Goal: Task Accomplishment & Management: Manage account settings

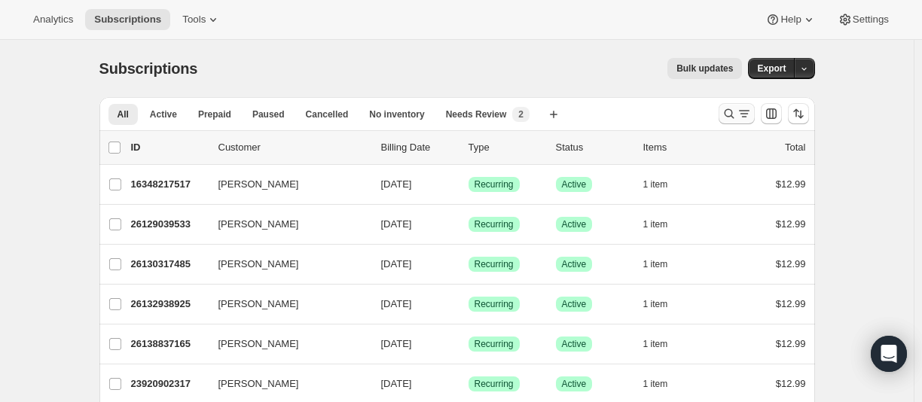
click at [723, 109] on button "Search and filter results" at bounding box center [736, 113] width 36 height 21
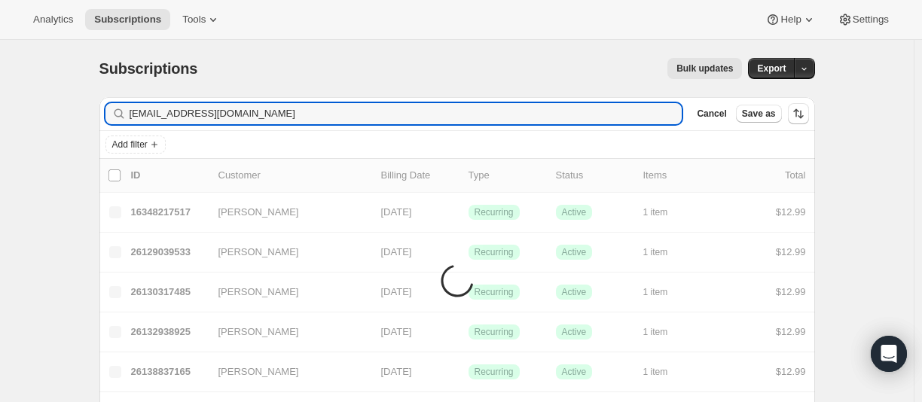
type input "[EMAIL_ADDRESS][DOMAIN_NAME]"
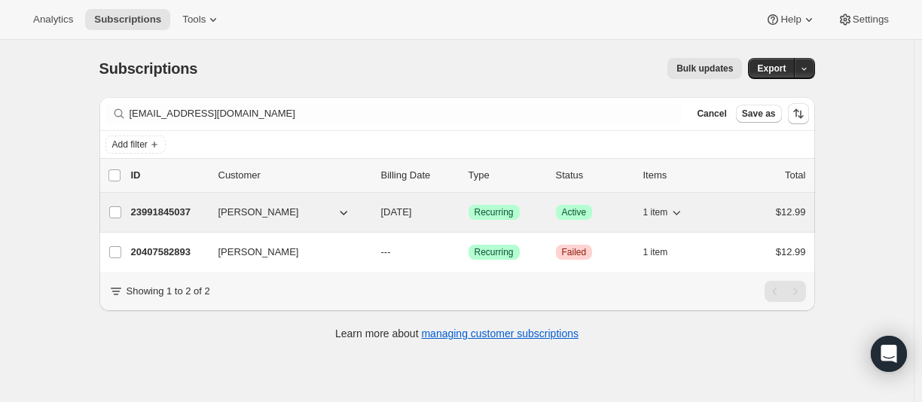
click at [175, 210] on p "23991845037" at bounding box center [168, 212] width 75 height 15
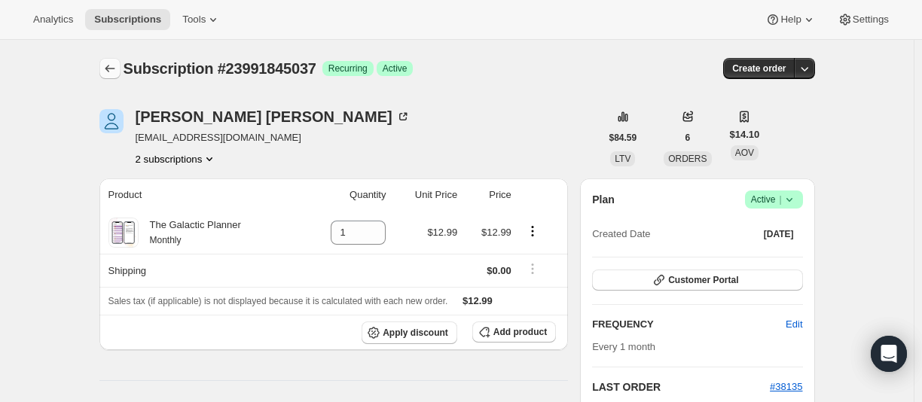
click at [112, 61] on button "Subscriptions" at bounding box center [109, 68] width 21 height 21
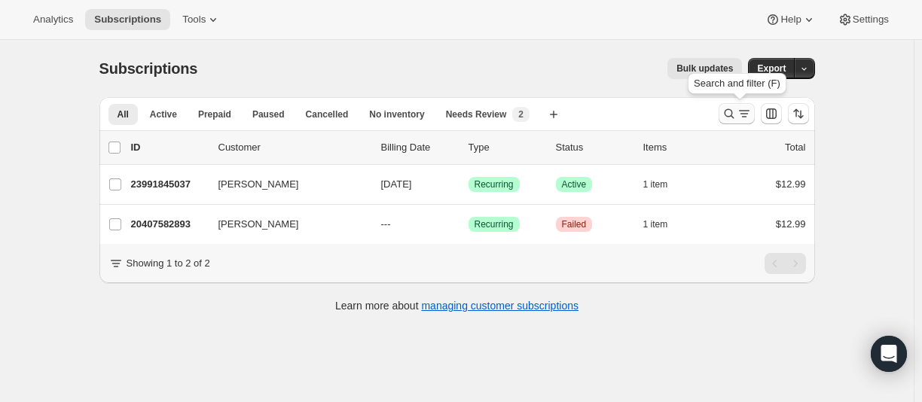
click at [732, 116] on icon "Search and filter results" at bounding box center [728, 113] width 15 height 15
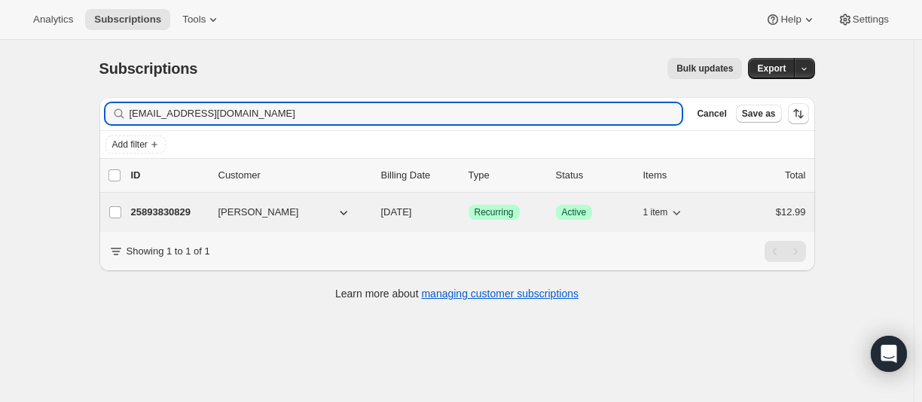
type input "[EMAIL_ADDRESS][DOMAIN_NAME]"
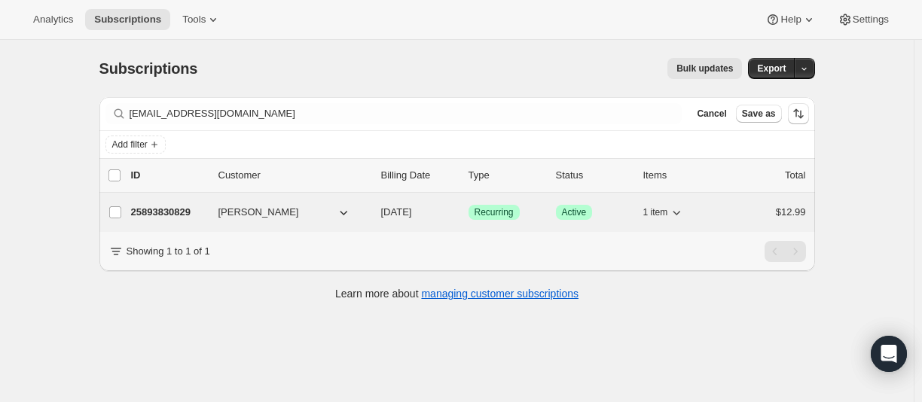
click at [177, 215] on p "25893830829" at bounding box center [168, 212] width 75 height 15
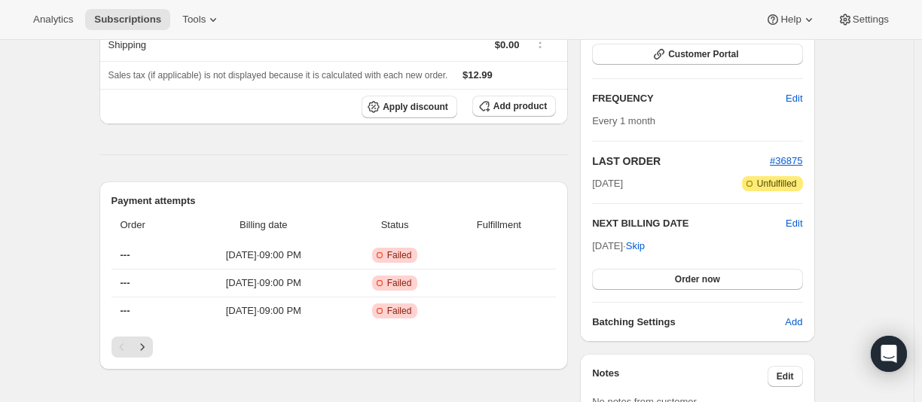
scroll to position [398, 0]
click at [145, 351] on icon "Next" at bounding box center [142, 347] width 15 height 15
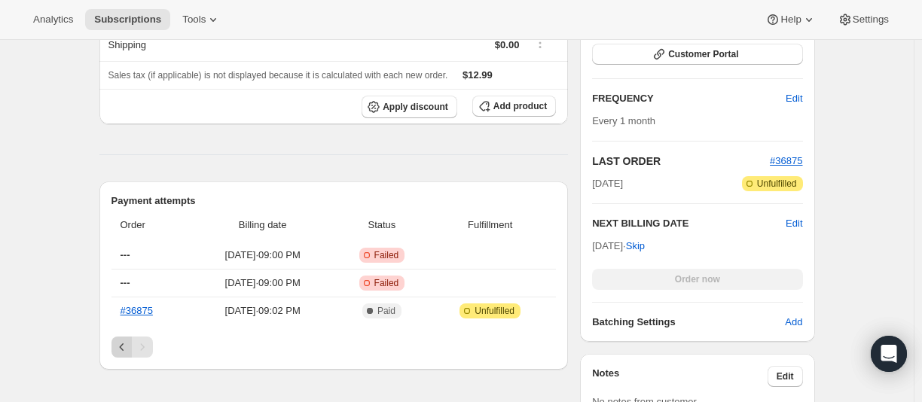
click at [123, 345] on icon "Previous" at bounding box center [121, 347] width 15 height 15
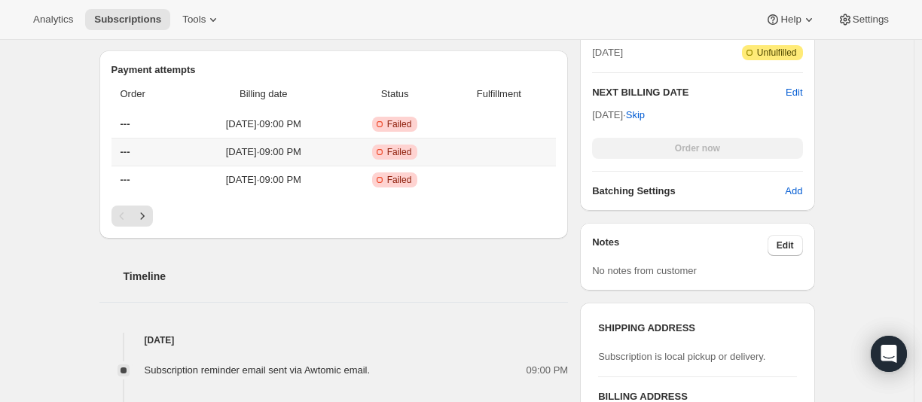
scroll to position [548, 0]
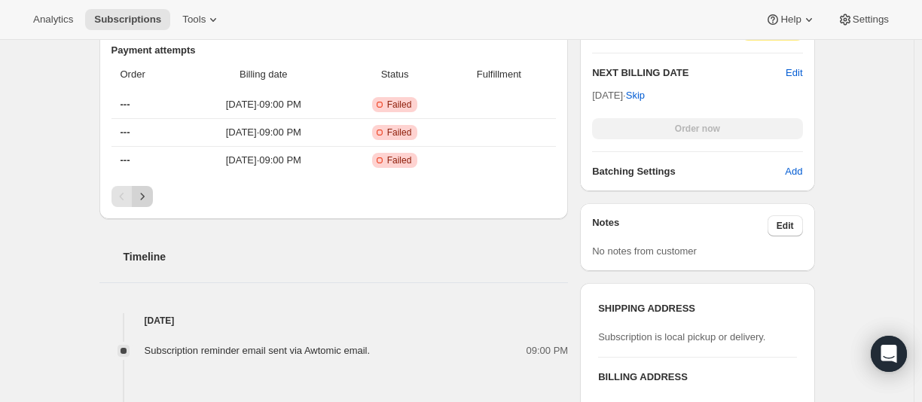
click at [150, 190] on icon "Next" at bounding box center [142, 196] width 15 height 15
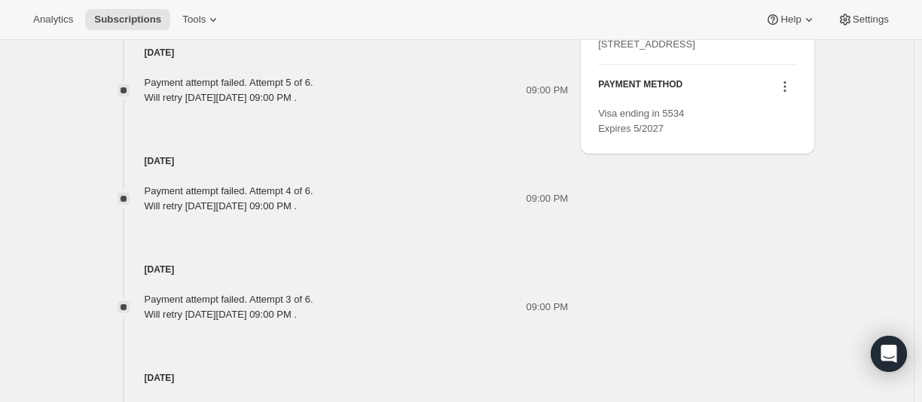
scroll to position [1029, 0]
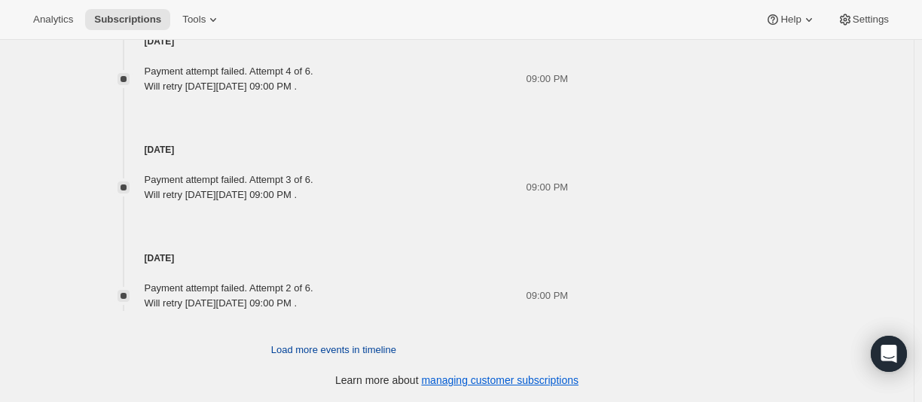
click at [282, 343] on span "Load more events in timeline" at bounding box center [333, 350] width 125 height 15
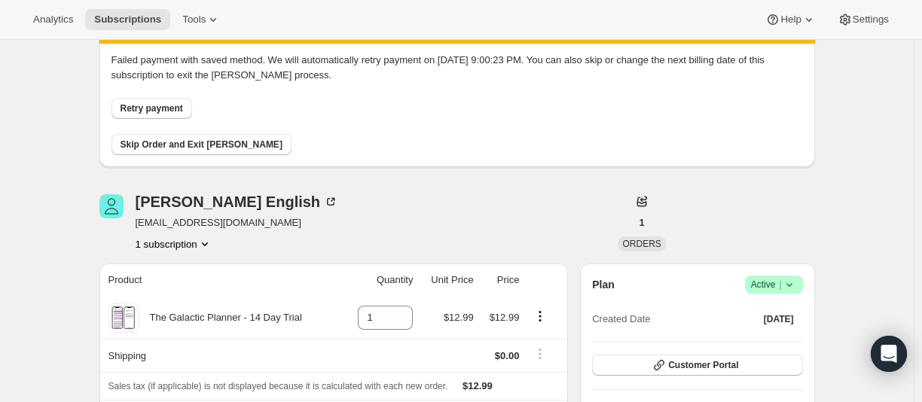
scroll to position [0, 0]
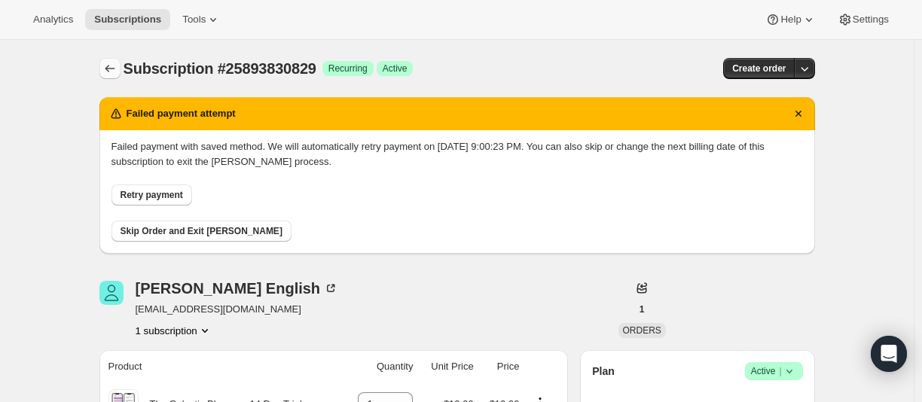
click at [111, 58] on button "Subscriptions" at bounding box center [109, 68] width 21 height 21
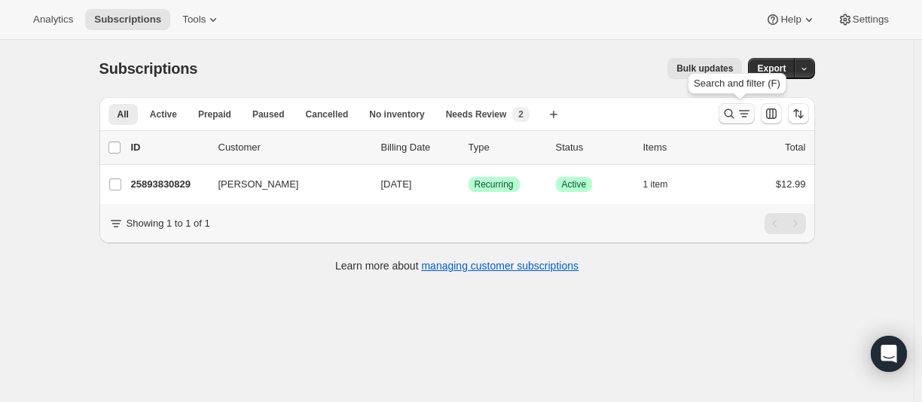
click at [730, 118] on icon "Search and filter results" at bounding box center [728, 113] width 15 height 15
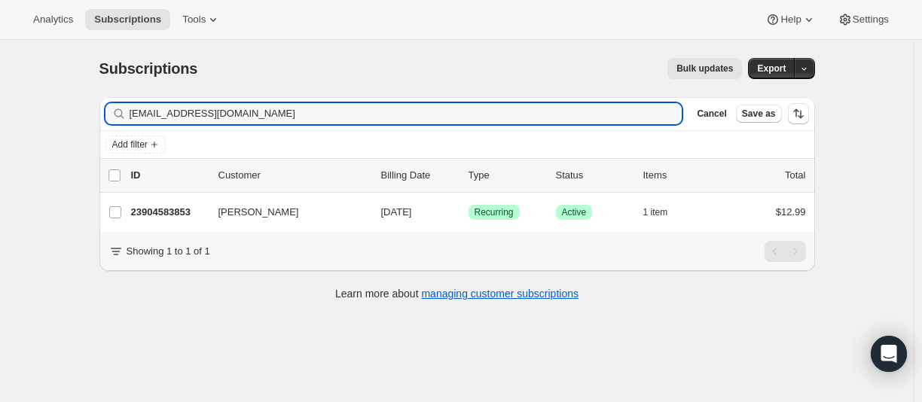
type input "[EMAIL_ADDRESS][DOMAIN_NAME]"
click at [239, 105] on input "[EMAIL_ADDRESS][DOMAIN_NAME]" at bounding box center [392, 113] width 526 height 21
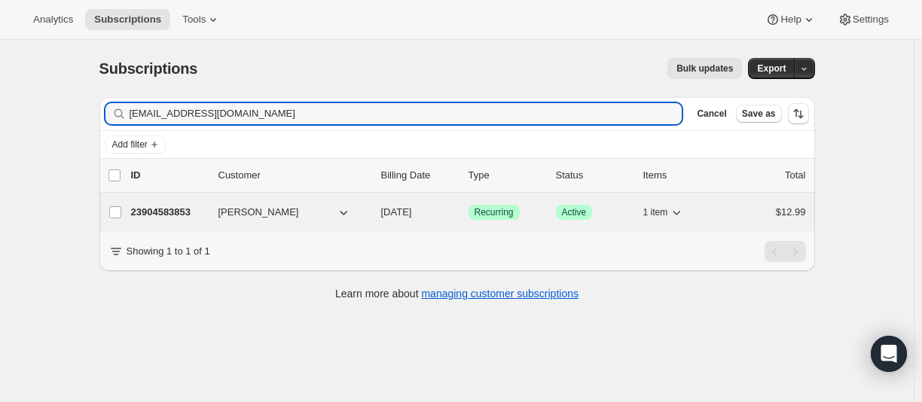
click at [163, 212] on p "23904583853" at bounding box center [168, 212] width 75 height 15
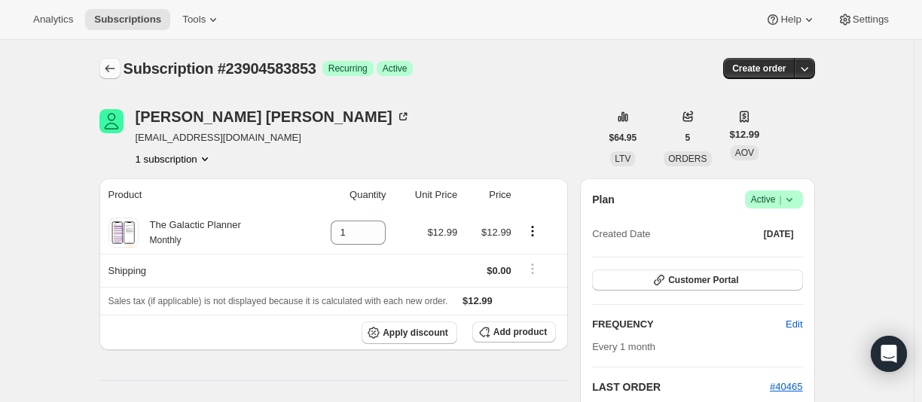
click at [110, 66] on icon "Subscriptions" at bounding box center [109, 68] width 15 height 15
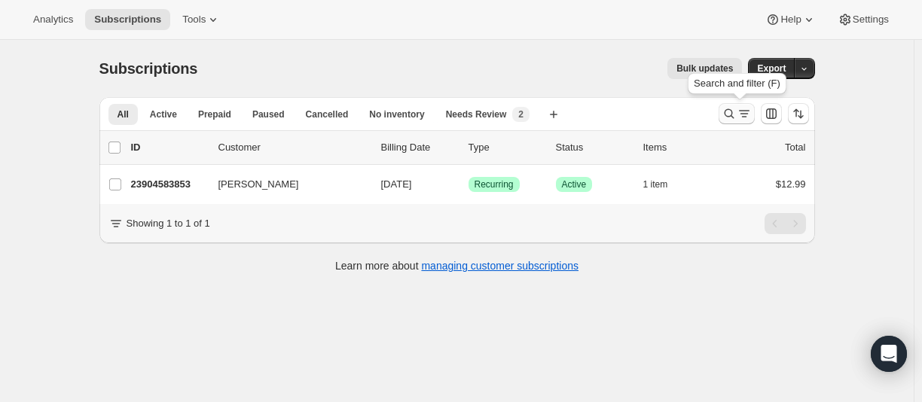
click at [733, 105] on button "Search and filter results" at bounding box center [736, 113] width 36 height 21
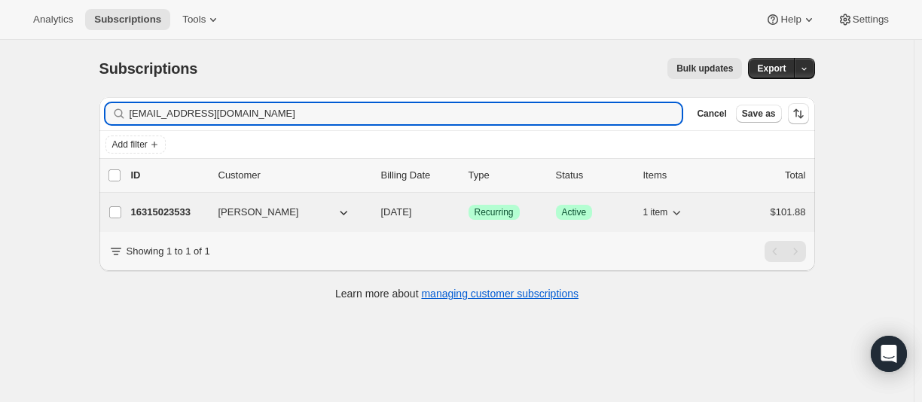
type input "[EMAIL_ADDRESS][DOMAIN_NAME]"
click at [167, 214] on p "16315023533" at bounding box center [168, 212] width 75 height 15
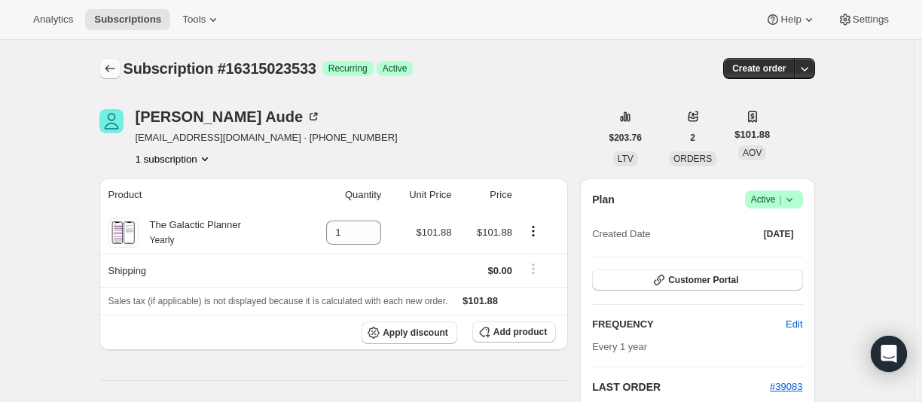
click at [114, 69] on icon "Subscriptions" at bounding box center [109, 68] width 15 height 15
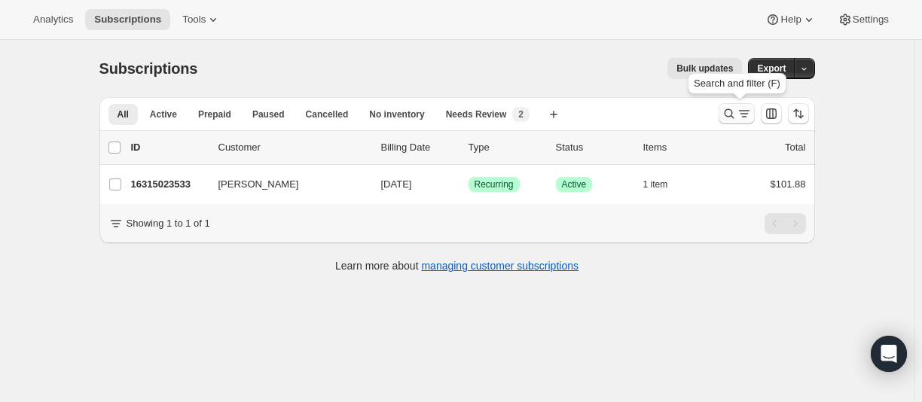
click at [733, 117] on icon "Search and filter results" at bounding box center [729, 114] width 10 height 10
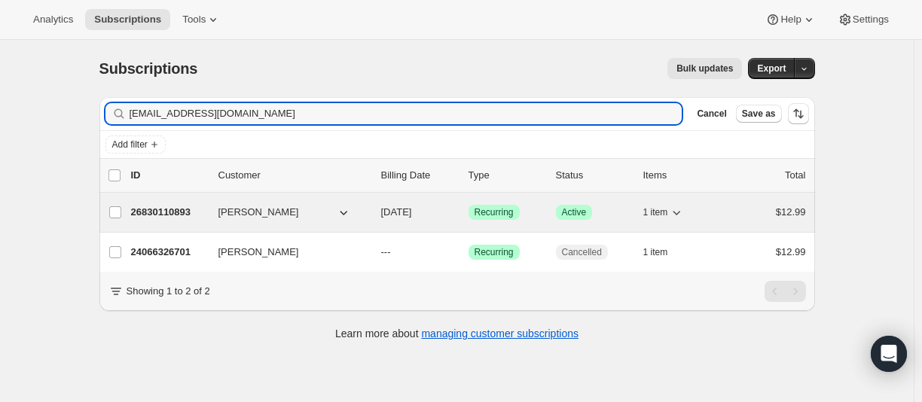
type input "[EMAIL_ADDRESS][DOMAIN_NAME]"
click at [174, 207] on p "26830110893" at bounding box center [168, 212] width 75 height 15
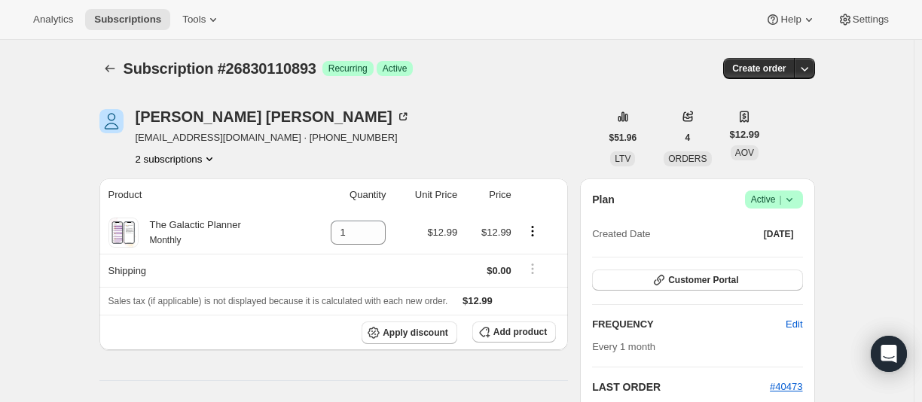
click at [153, 163] on button "2 subscriptions" at bounding box center [177, 158] width 82 height 15
click at [157, 193] on span "24066326701" at bounding box center [178, 187] width 105 height 15
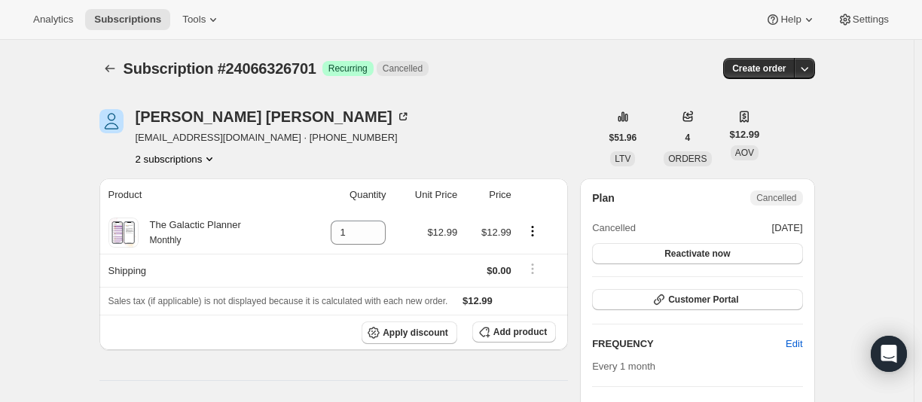
click at [138, 160] on div "[PERSON_NAME] [EMAIL_ADDRESS][DOMAIN_NAME] · [PHONE_NUMBER] 2 subscriptions" at bounding box center [349, 137] width 501 height 57
click at [157, 154] on button "2 subscriptions" at bounding box center [177, 158] width 82 height 15
click at [155, 212] on span "26830110893" at bounding box center [156, 212] width 60 height 11
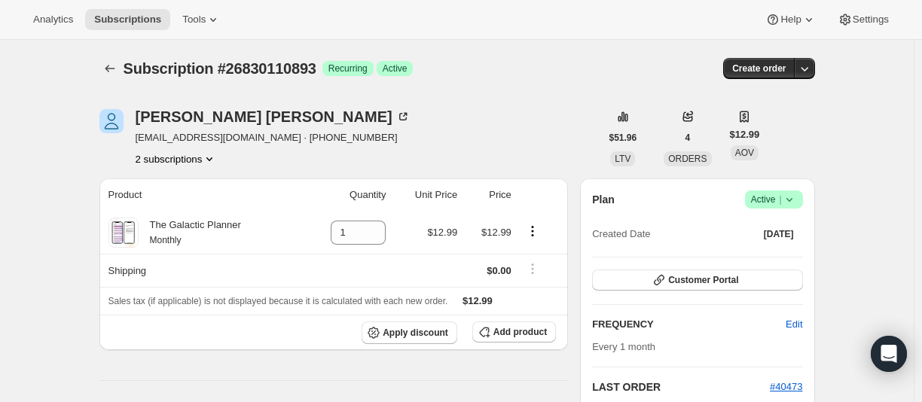
click at [181, 163] on button "2 subscriptions" at bounding box center [177, 158] width 82 height 15
click at [173, 189] on span "24066326701" at bounding box center [156, 186] width 60 height 11
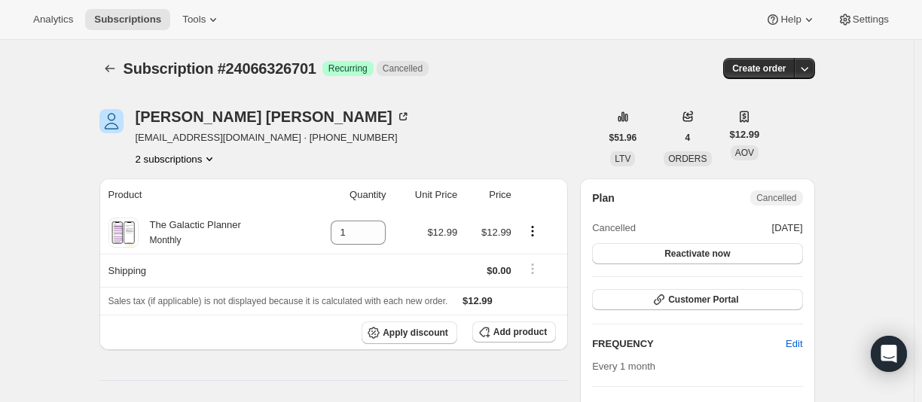
click at [179, 155] on button "2 subscriptions" at bounding box center [177, 158] width 82 height 15
click at [166, 206] on span "26830110893" at bounding box center [178, 213] width 105 height 15
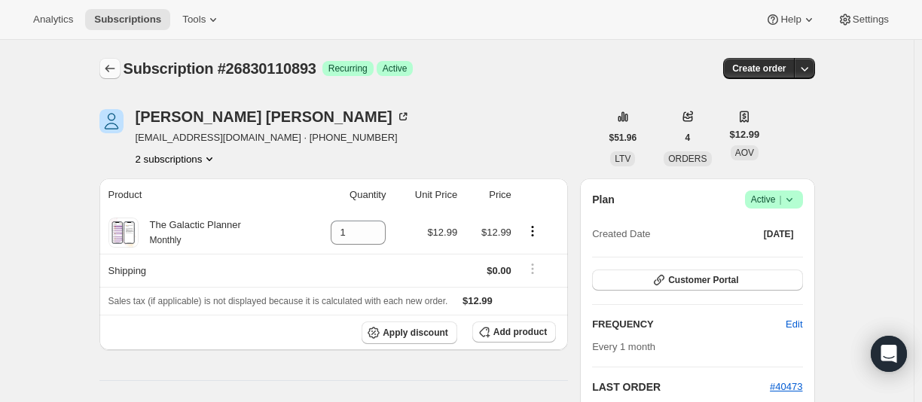
click at [110, 72] on icon "Subscriptions" at bounding box center [109, 68] width 15 height 15
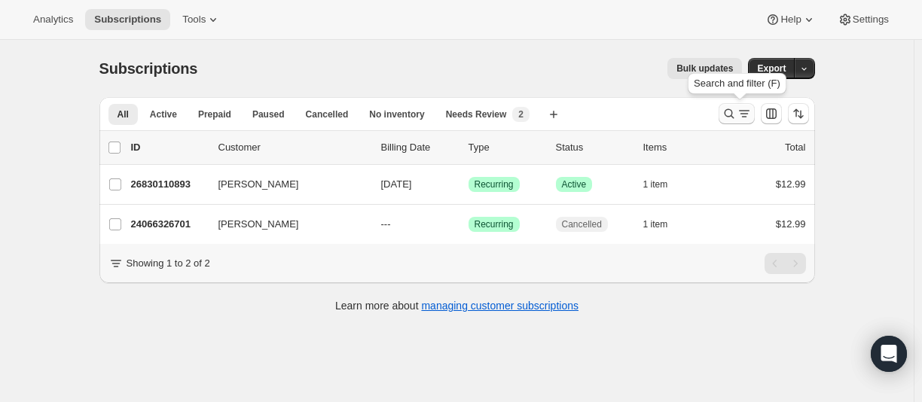
click at [733, 111] on icon "Search and filter results" at bounding box center [729, 114] width 10 height 10
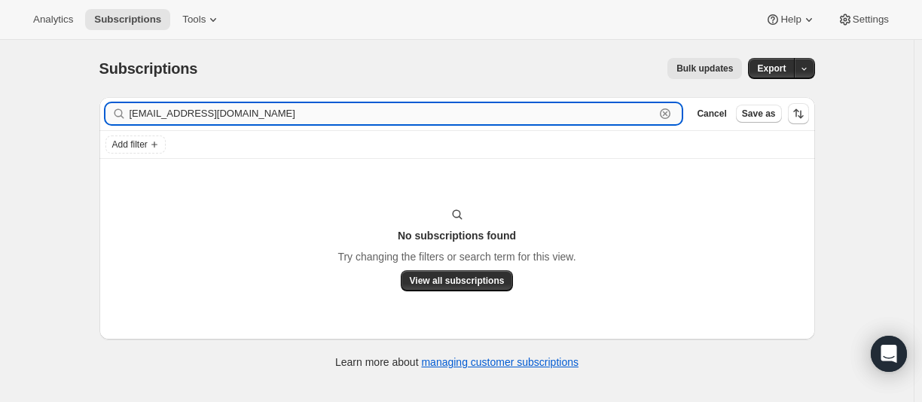
click at [169, 115] on input "[EMAIL_ADDRESS][DOMAIN_NAME]" at bounding box center [392, 113] width 526 height 21
drag, startPoint x: 154, startPoint y: 116, endPoint x: 304, endPoint y: 116, distance: 150.6
click at [304, 116] on input "[EMAIL_ADDRESS][DOMAIN_NAME]" at bounding box center [392, 113] width 526 height 21
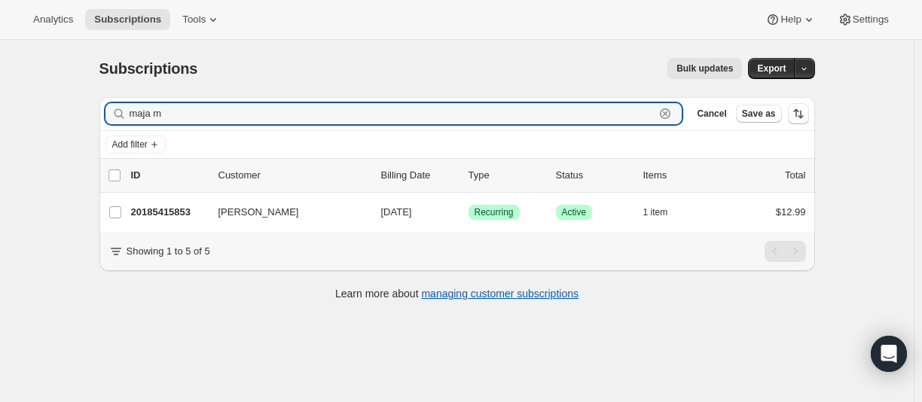
type input "maja m"
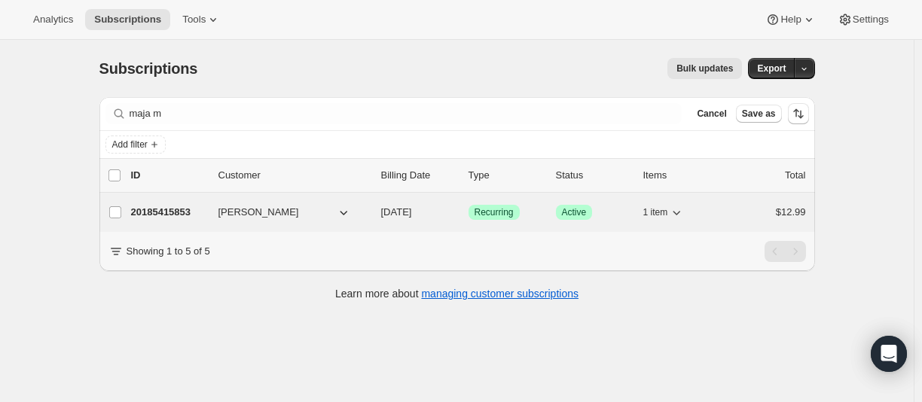
click at [160, 212] on p "20185415853" at bounding box center [168, 212] width 75 height 15
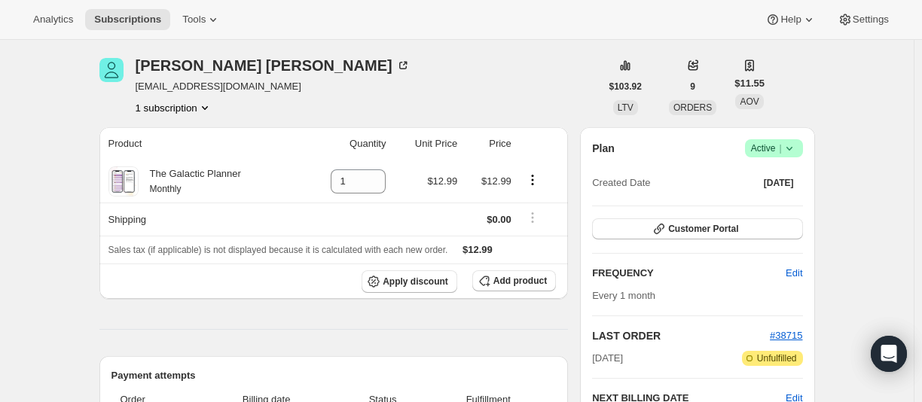
scroll to position [301, 0]
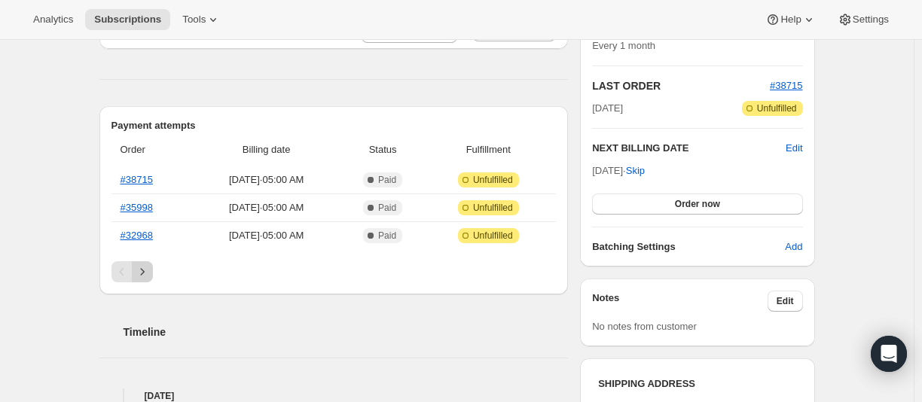
click at [150, 265] on icon "Next" at bounding box center [142, 271] width 15 height 15
click at [150, 270] on icon "Next" at bounding box center [142, 271] width 15 height 15
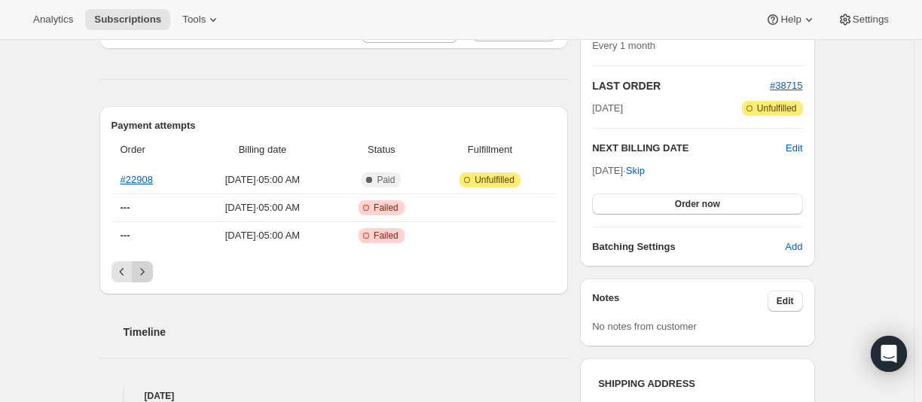
click at [146, 272] on icon "Next" at bounding box center [142, 271] width 15 height 15
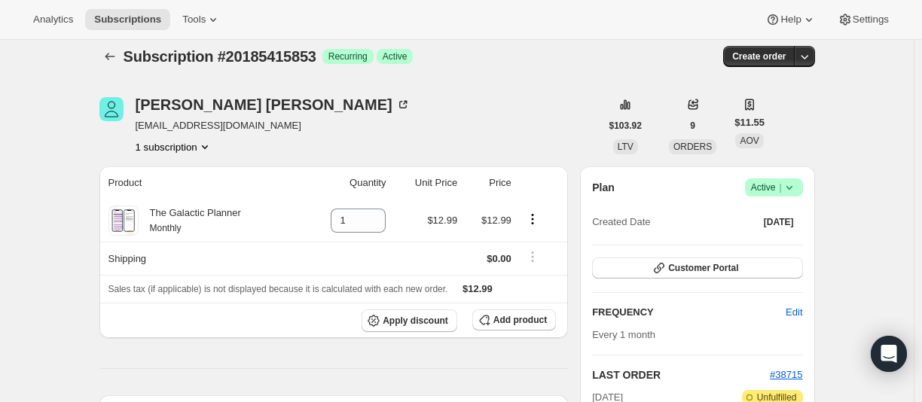
scroll to position [0, 0]
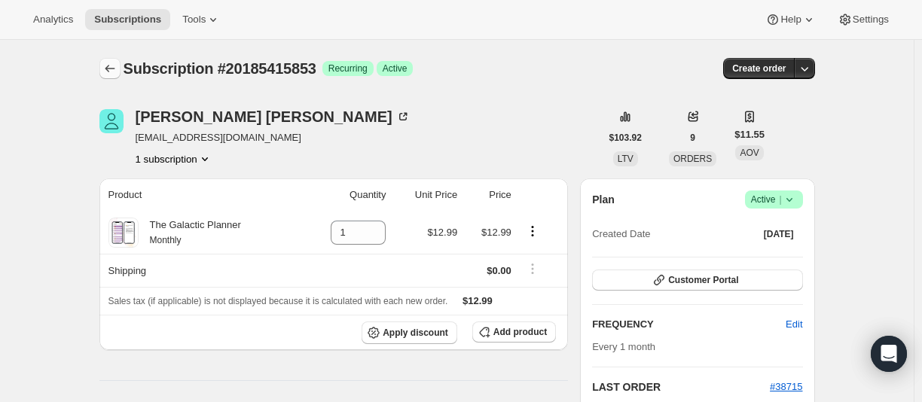
click at [115, 64] on icon "Subscriptions" at bounding box center [109, 68] width 15 height 15
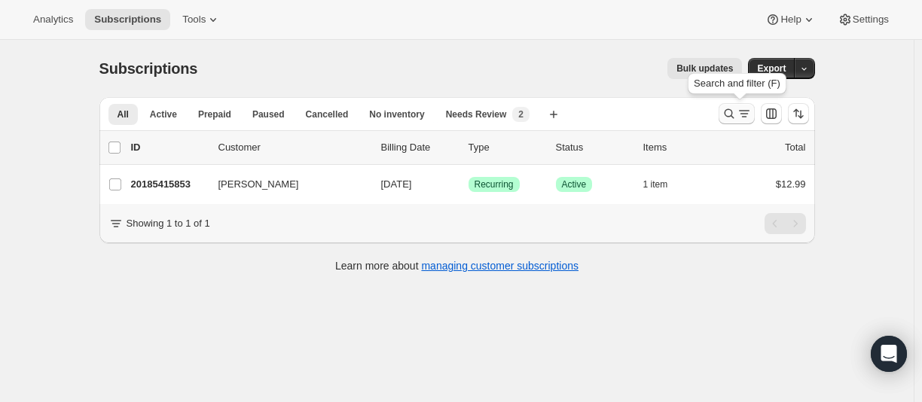
click at [736, 112] on icon "Search and filter results" at bounding box center [728, 113] width 15 height 15
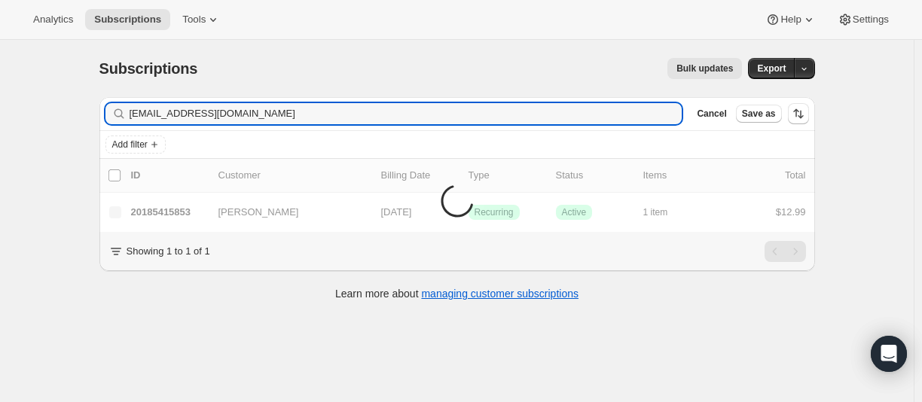
type input "[EMAIL_ADDRESS][DOMAIN_NAME]"
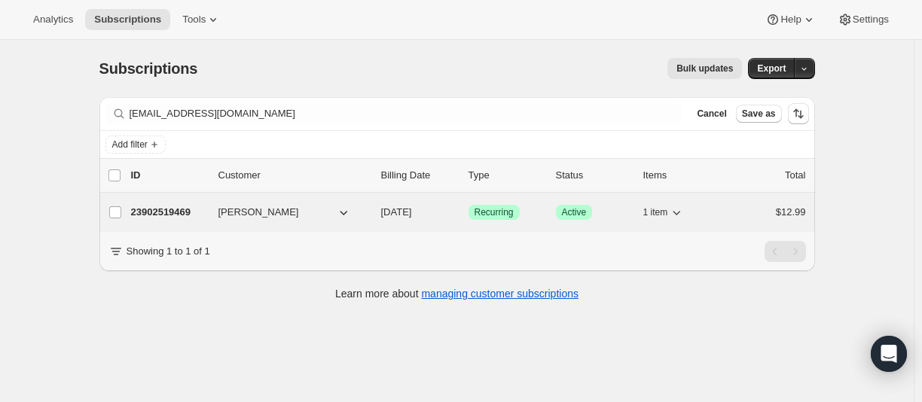
click at [169, 212] on p "23902519469" at bounding box center [168, 212] width 75 height 15
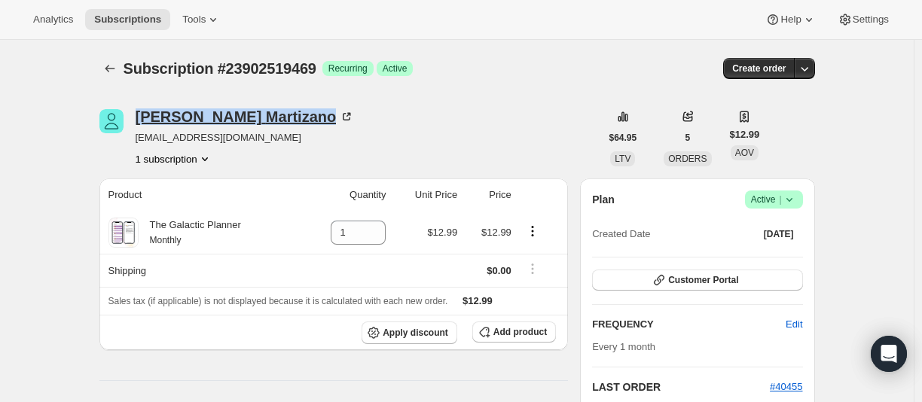
drag, startPoint x: 133, startPoint y: 110, endPoint x: 261, endPoint y: 111, distance: 128.0
click at [261, 111] on div "[PERSON_NAME] [EMAIL_ADDRESS][DOMAIN_NAME] 1 subscription" at bounding box center [349, 137] width 501 height 57
copy div "[PERSON_NAME]"
click at [111, 69] on icon "Subscriptions" at bounding box center [109, 68] width 15 height 15
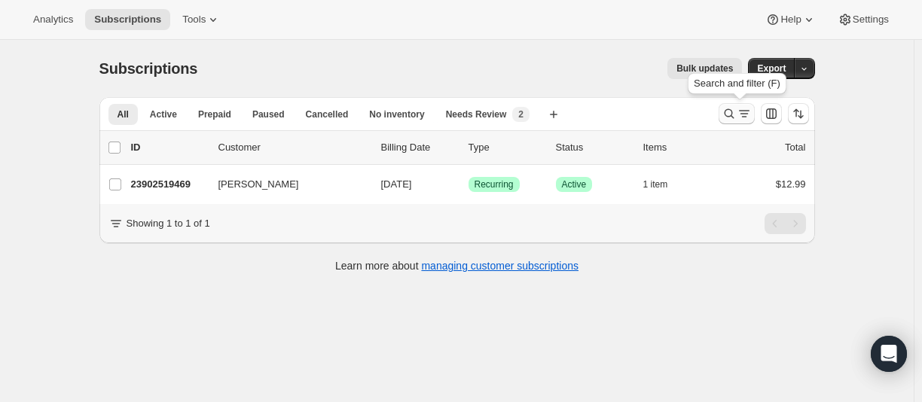
click at [731, 117] on icon "Search and filter results" at bounding box center [728, 113] width 15 height 15
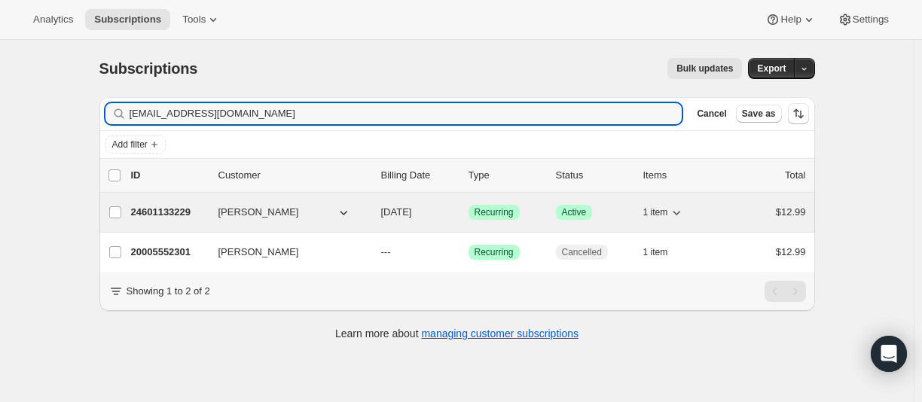
type input "[EMAIL_ADDRESS][DOMAIN_NAME]"
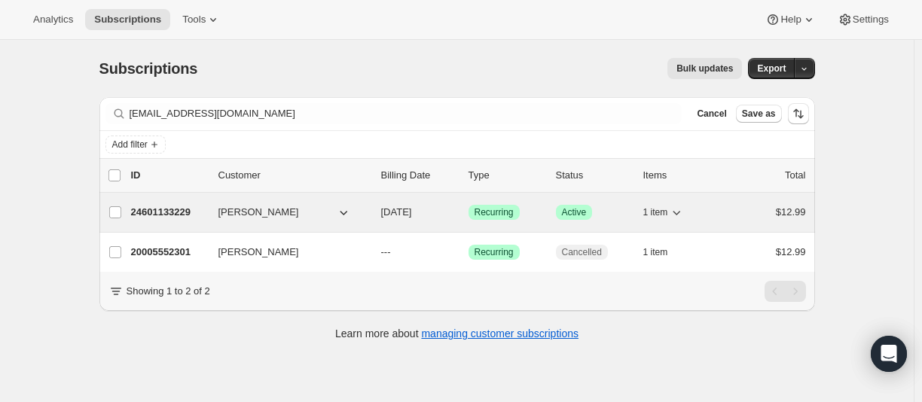
click at [165, 209] on p "24601133229" at bounding box center [168, 212] width 75 height 15
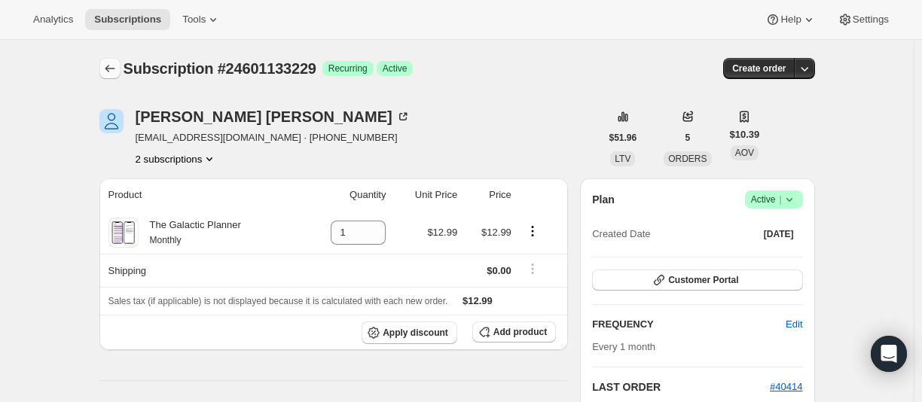
click at [105, 66] on icon "Subscriptions" at bounding box center [109, 68] width 15 height 15
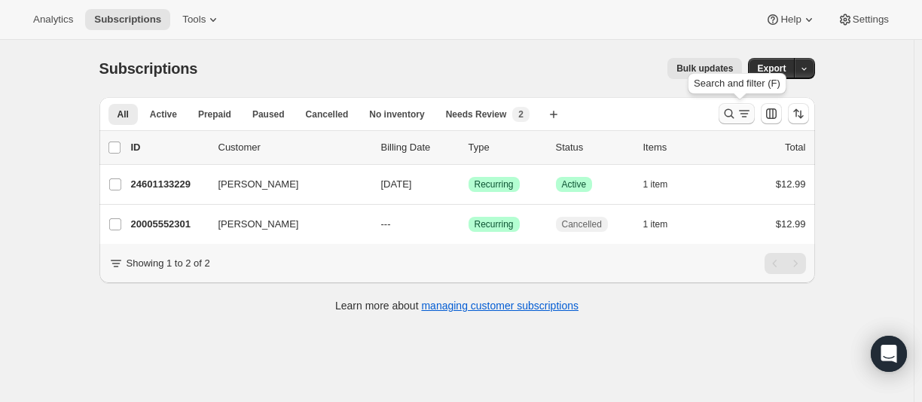
click at [738, 117] on div "Search and filter results" at bounding box center [736, 113] width 30 height 15
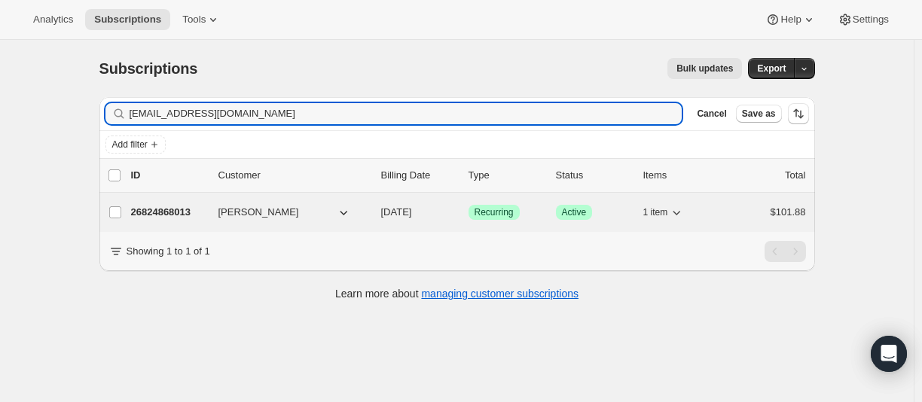
type input "[EMAIL_ADDRESS][DOMAIN_NAME]"
click at [176, 208] on p "26824868013" at bounding box center [168, 212] width 75 height 15
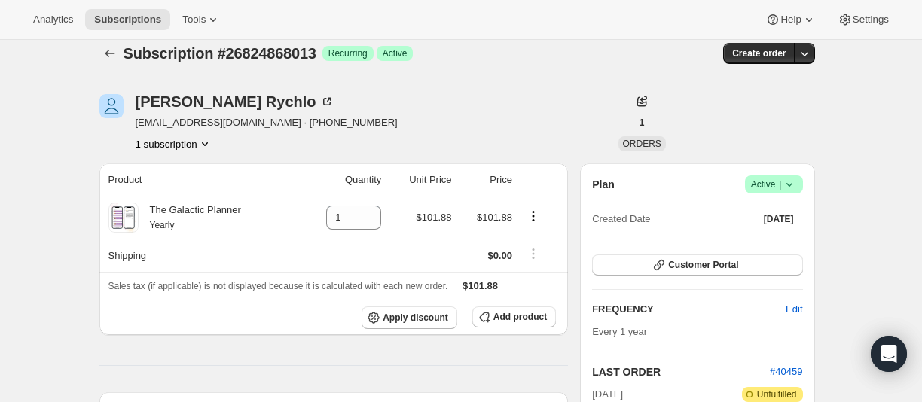
scroll to position [14, 0]
click at [114, 56] on icon "Subscriptions" at bounding box center [109, 54] width 15 height 15
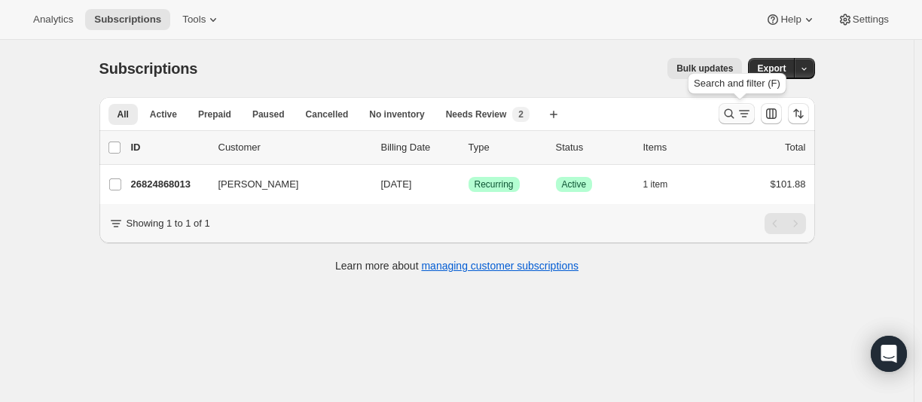
click at [731, 115] on icon "Search and filter results" at bounding box center [728, 113] width 15 height 15
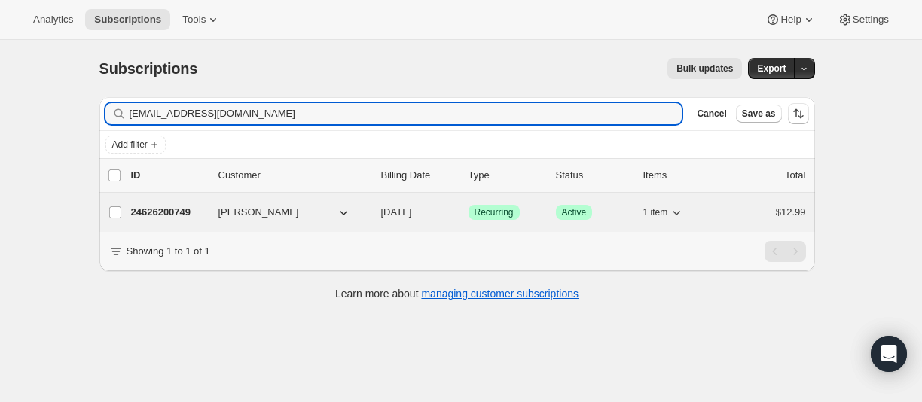
type input "[EMAIL_ADDRESS][DOMAIN_NAME]"
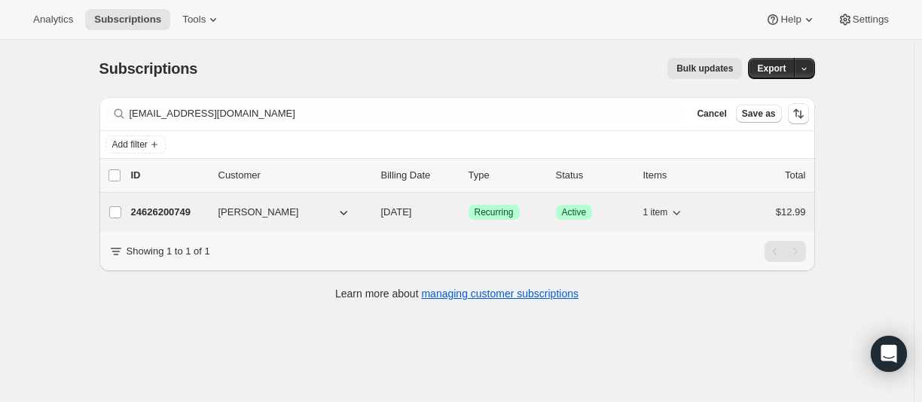
click at [175, 209] on p "24626200749" at bounding box center [168, 212] width 75 height 15
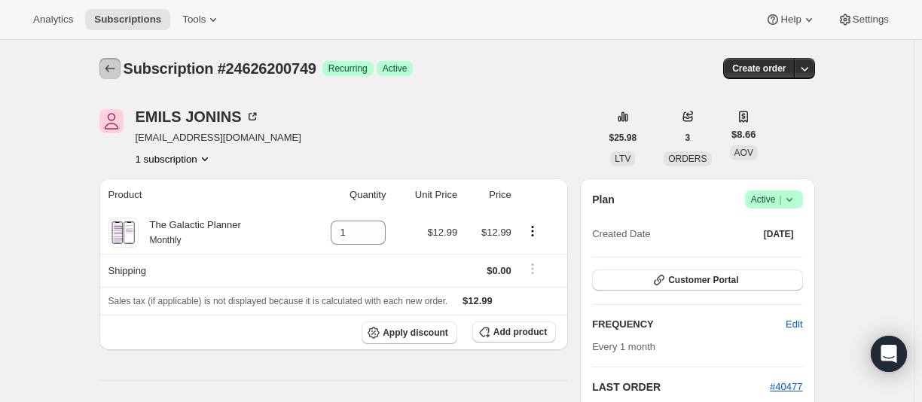
click at [106, 69] on icon "Subscriptions" at bounding box center [109, 68] width 15 height 15
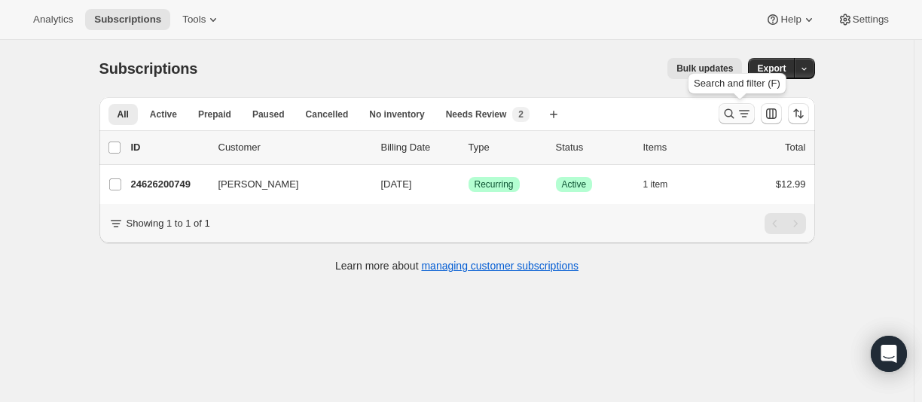
click at [733, 115] on icon "Search and filter results" at bounding box center [728, 113] width 15 height 15
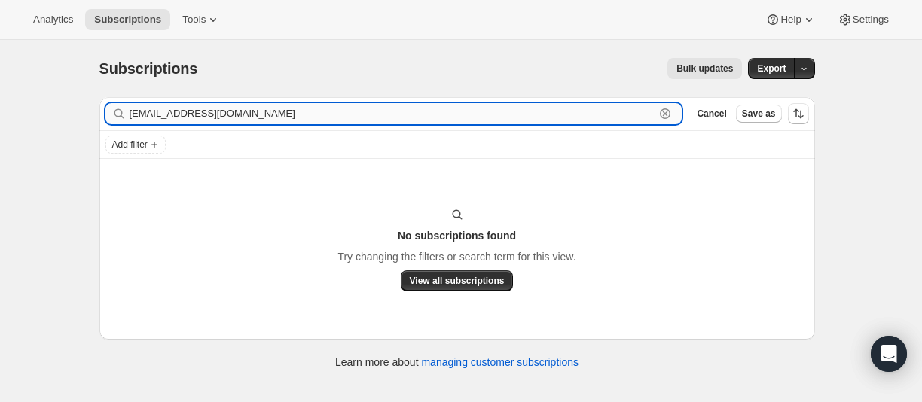
click at [224, 117] on input "[EMAIL_ADDRESS][DOMAIN_NAME]" at bounding box center [392, 113] width 526 height 21
paste input "steed247"
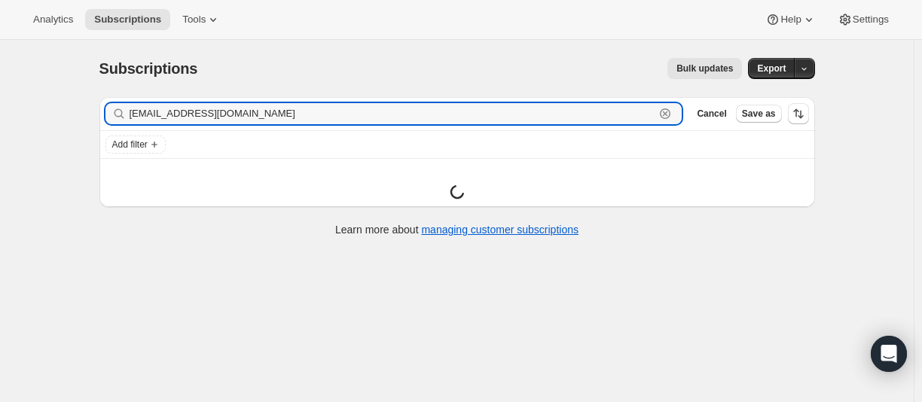
type input "[EMAIL_ADDRESS][DOMAIN_NAME]"
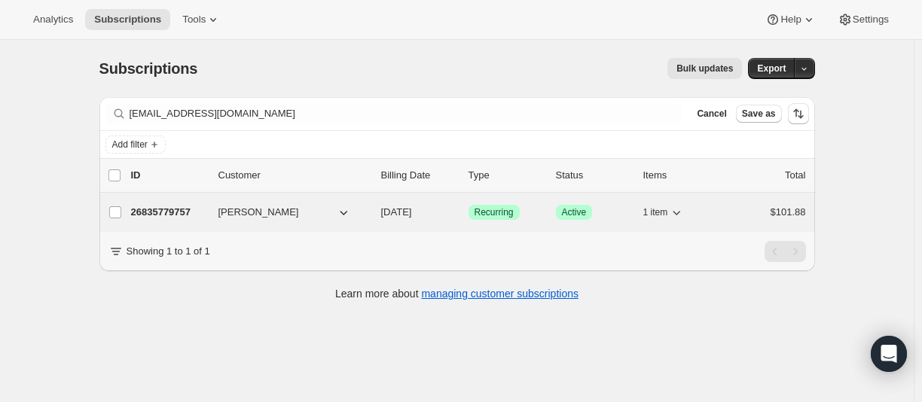
click at [167, 207] on p "26835779757" at bounding box center [168, 212] width 75 height 15
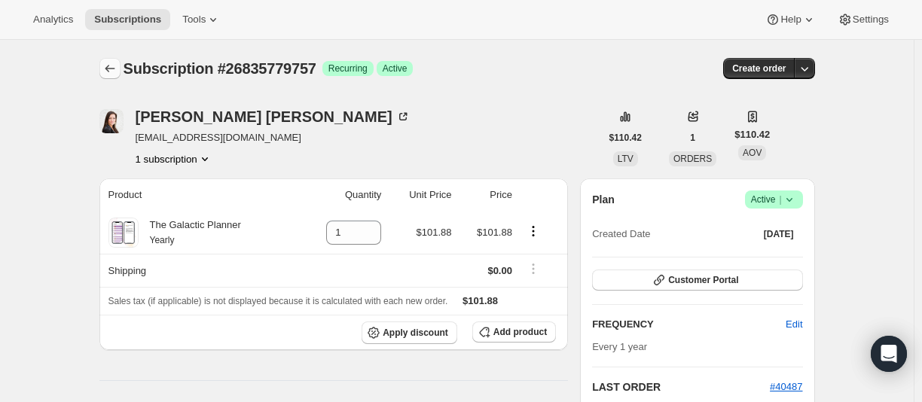
click at [112, 64] on icon "Subscriptions" at bounding box center [109, 68] width 15 height 15
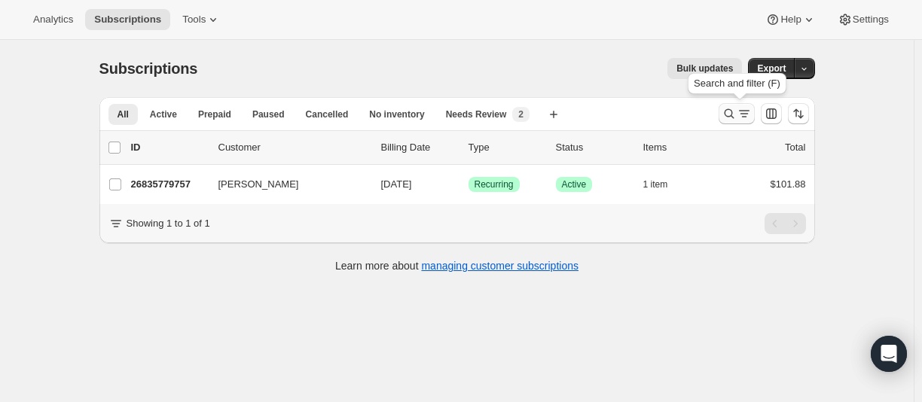
click at [727, 108] on icon "Search and filter results" at bounding box center [728, 113] width 15 height 15
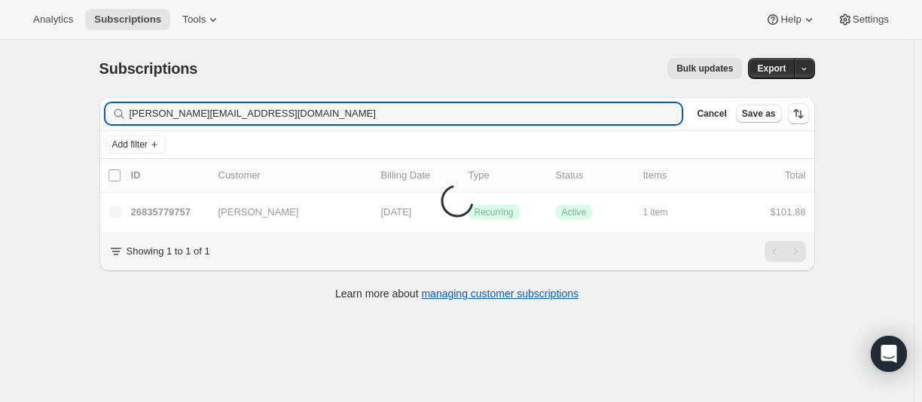
type input "[PERSON_NAME][EMAIL_ADDRESS][DOMAIN_NAME]"
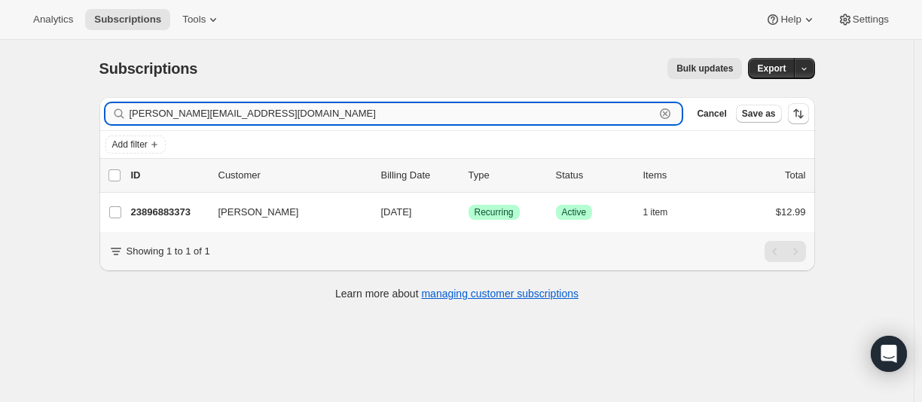
click at [181, 111] on input "[PERSON_NAME][EMAIL_ADDRESS][DOMAIN_NAME]" at bounding box center [392, 113] width 526 height 21
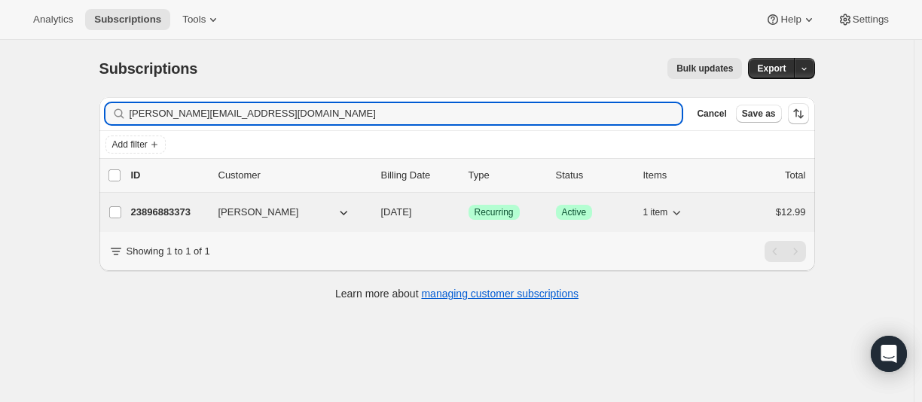
click at [159, 212] on p "23896883373" at bounding box center [168, 212] width 75 height 15
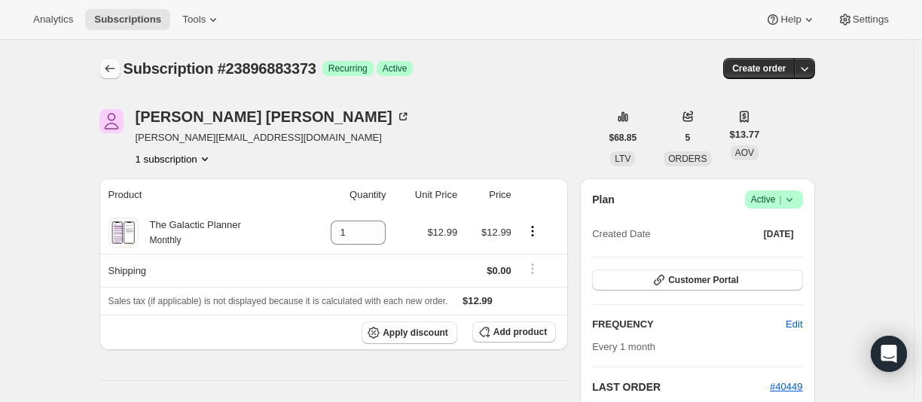
click at [114, 68] on icon "Subscriptions" at bounding box center [109, 68] width 15 height 15
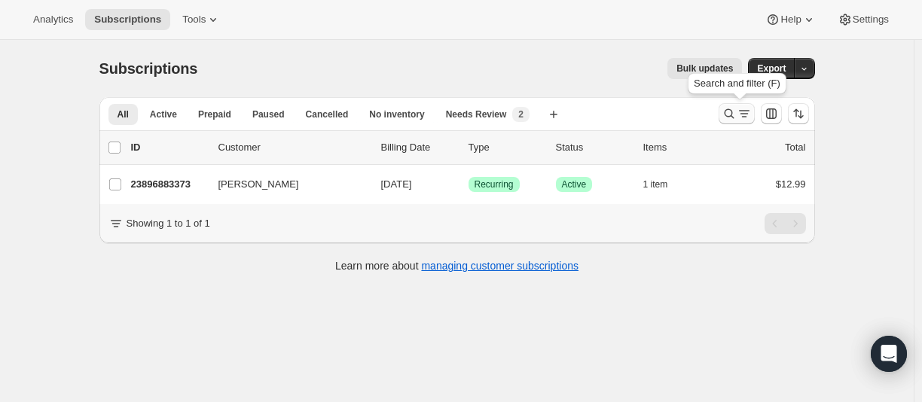
click at [729, 115] on icon "Search and filter results" at bounding box center [729, 114] width 10 height 10
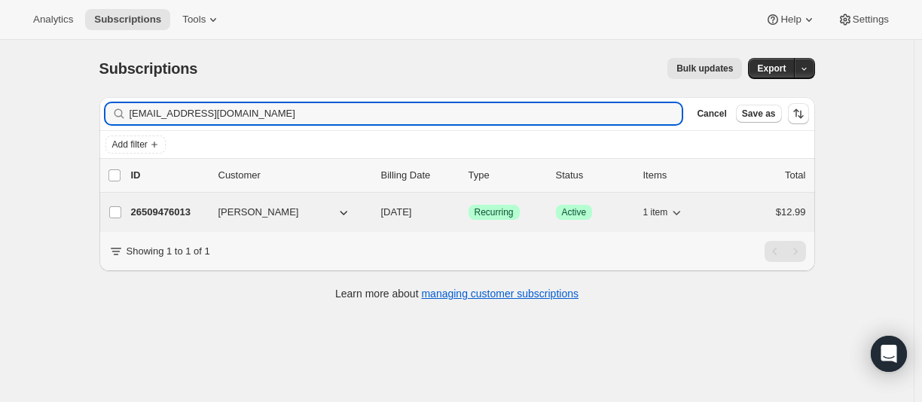
type input "[EMAIL_ADDRESS][DOMAIN_NAME]"
click at [187, 206] on p "26509476013" at bounding box center [168, 212] width 75 height 15
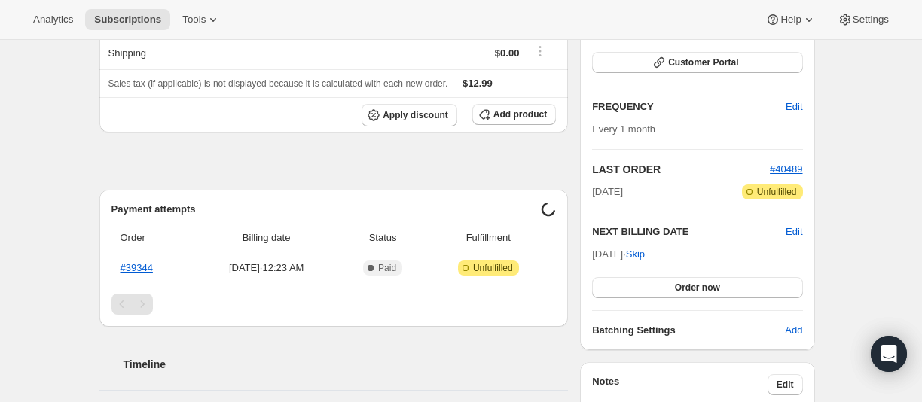
scroll to position [226, 0]
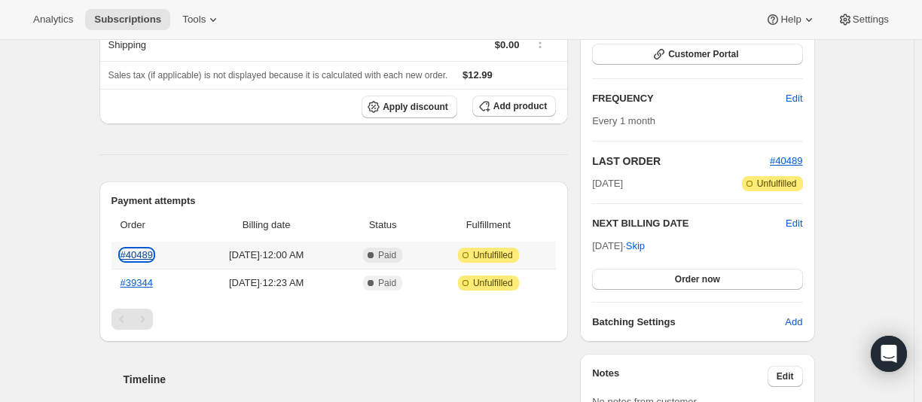
click at [142, 251] on link "#40489" at bounding box center [136, 254] width 32 height 11
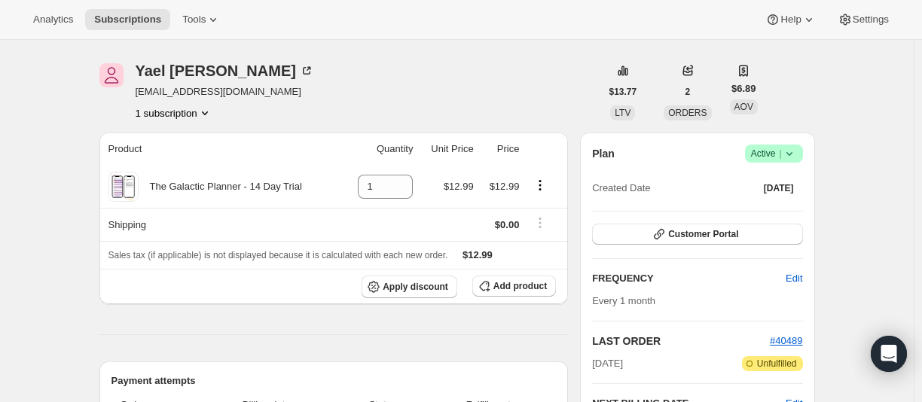
scroll to position [0, 0]
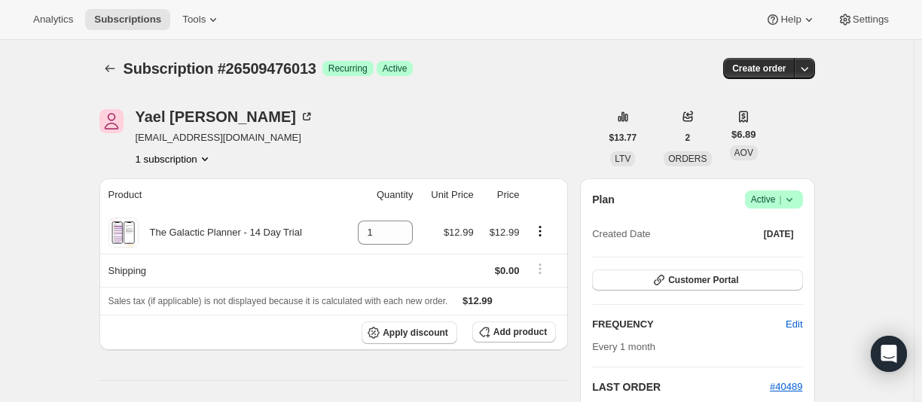
click at [801, 197] on span "Success Active |" at bounding box center [774, 199] width 58 height 18
click at [796, 245] on button "Cancel subscription" at bounding box center [771, 254] width 94 height 24
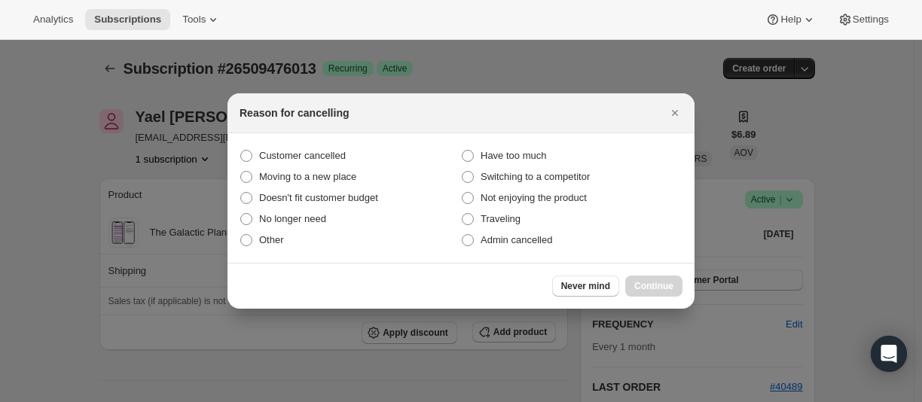
drag, startPoint x: 465, startPoint y: 237, endPoint x: 560, endPoint y: 256, distance: 97.5
click at [468, 239] on span ":r21g:" at bounding box center [468, 240] width 12 height 12
click at [462, 235] on input "Admin cancelled" at bounding box center [462, 234] width 1 height 1
radio input "true"
click at [659, 276] on button "Continue" at bounding box center [653, 286] width 57 height 21
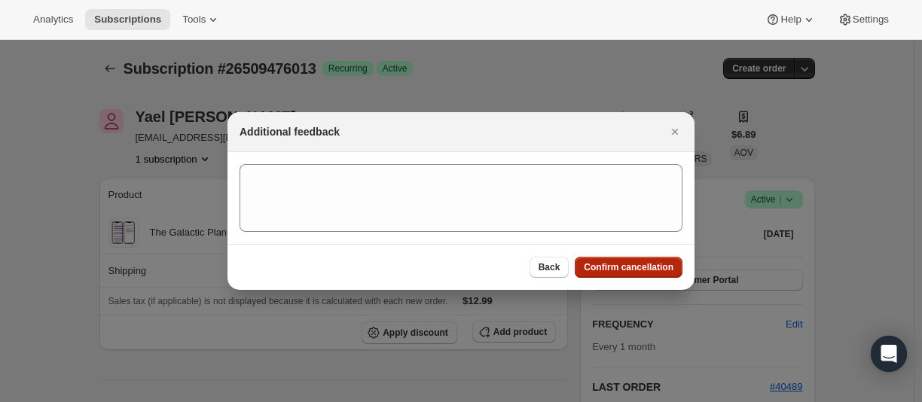
click at [660, 266] on span "Confirm cancellation" at bounding box center [628, 267] width 90 height 12
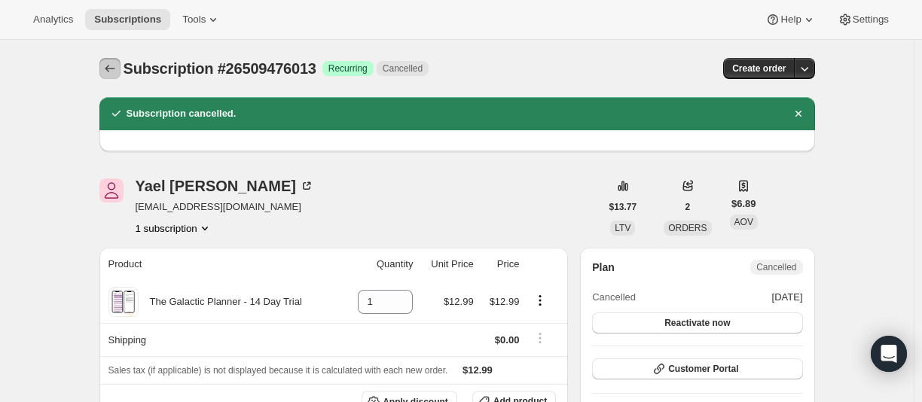
click at [111, 62] on icon "Subscriptions" at bounding box center [109, 68] width 15 height 15
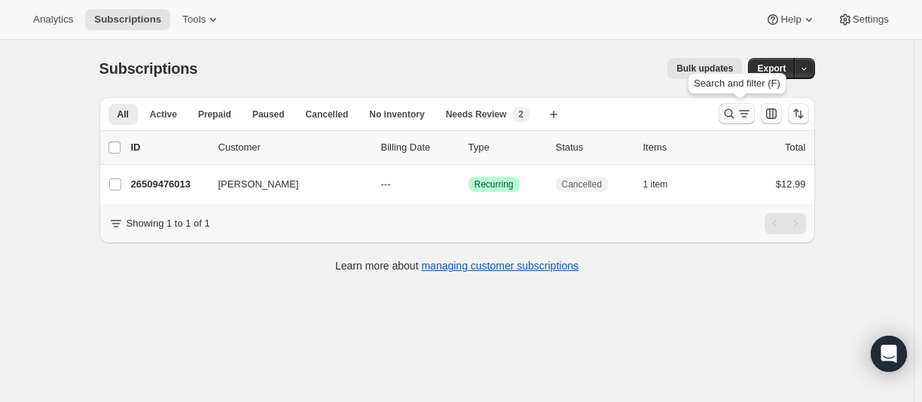
click at [725, 119] on icon "Search and filter results" at bounding box center [728, 113] width 15 height 15
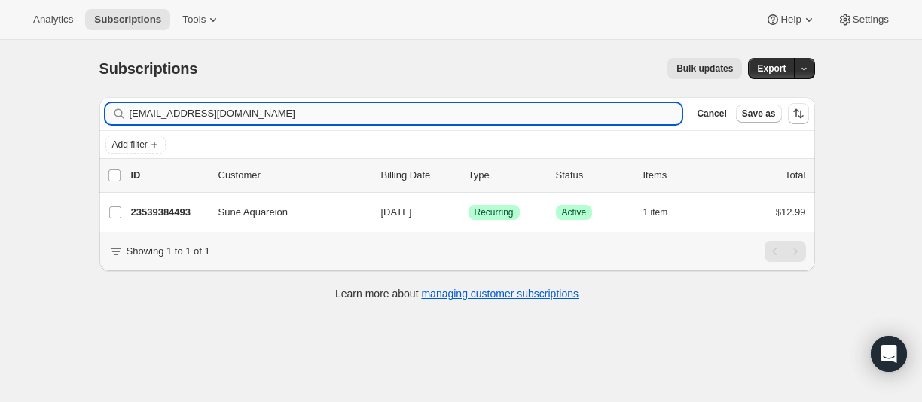
click at [231, 111] on input "[EMAIL_ADDRESS][DOMAIN_NAME]" at bounding box center [405, 113] width 553 height 21
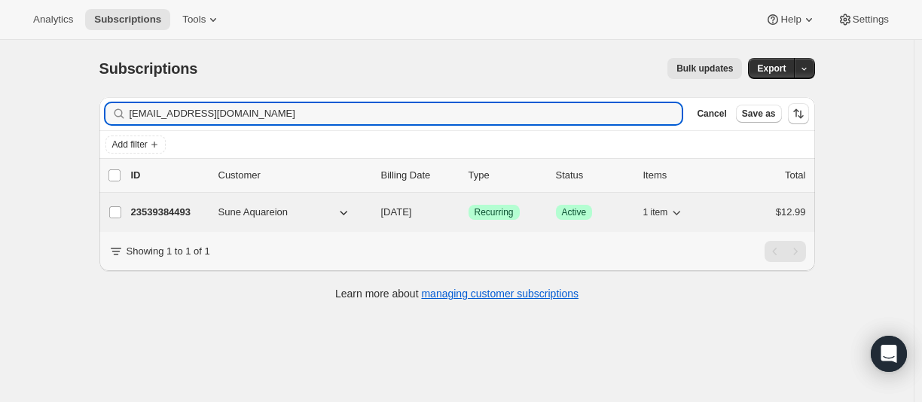
type input "[EMAIL_ADDRESS][DOMAIN_NAME]"
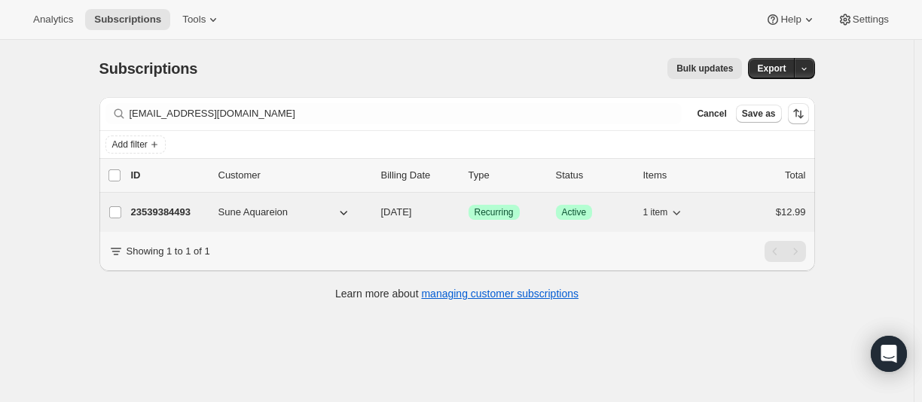
click at [166, 208] on p "23539384493" at bounding box center [168, 212] width 75 height 15
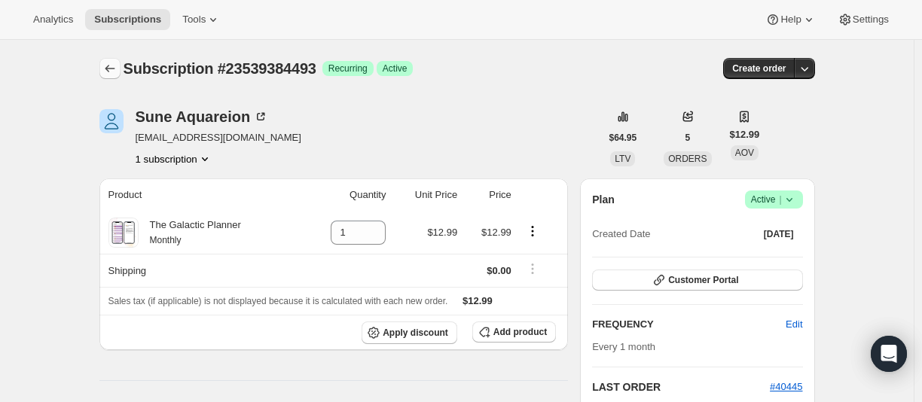
click at [108, 73] on icon "Subscriptions" at bounding box center [109, 68] width 15 height 15
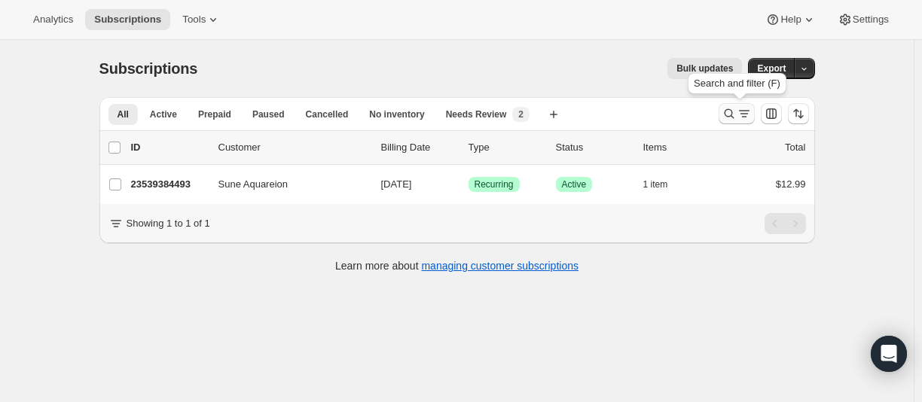
click at [727, 108] on icon "Search and filter results" at bounding box center [728, 113] width 15 height 15
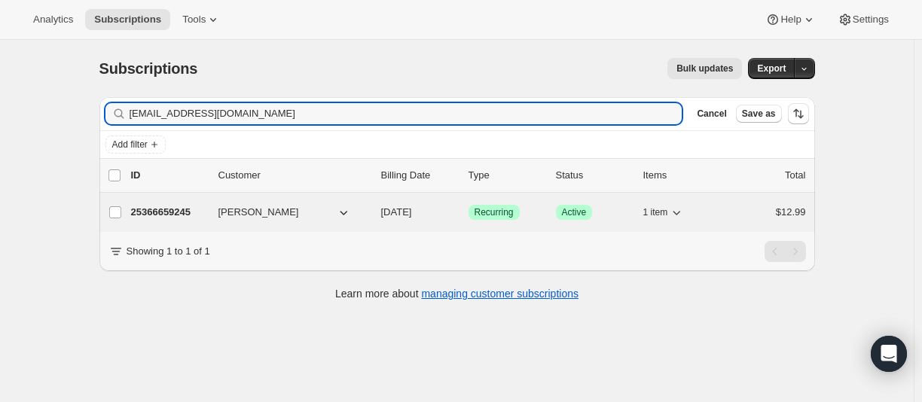
type input "[EMAIL_ADDRESS][DOMAIN_NAME]"
click at [172, 212] on p "25366659245" at bounding box center [168, 212] width 75 height 15
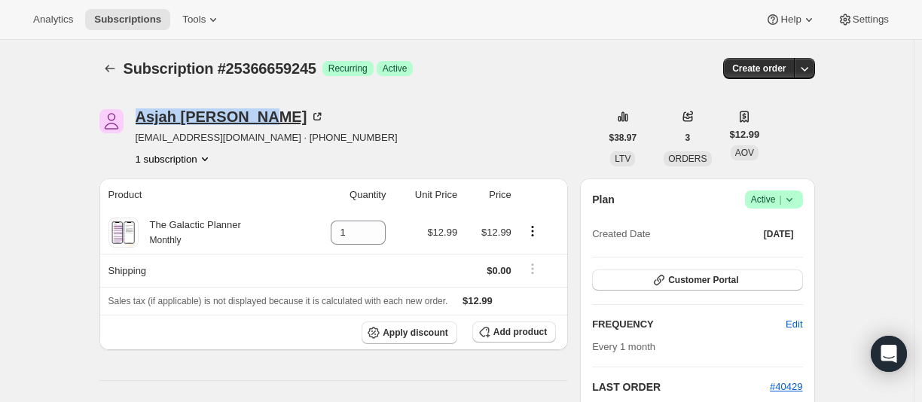
drag, startPoint x: 158, startPoint y: 117, endPoint x: 267, endPoint y: 118, distance: 109.2
click at [267, 118] on div "[PERSON_NAME]" at bounding box center [231, 116] width 190 height 15
copy div "[PERSON_NAME]"
click at [116, 65] on icon "Subscriptions" at bounding box center [109, 68] width 15 height 15
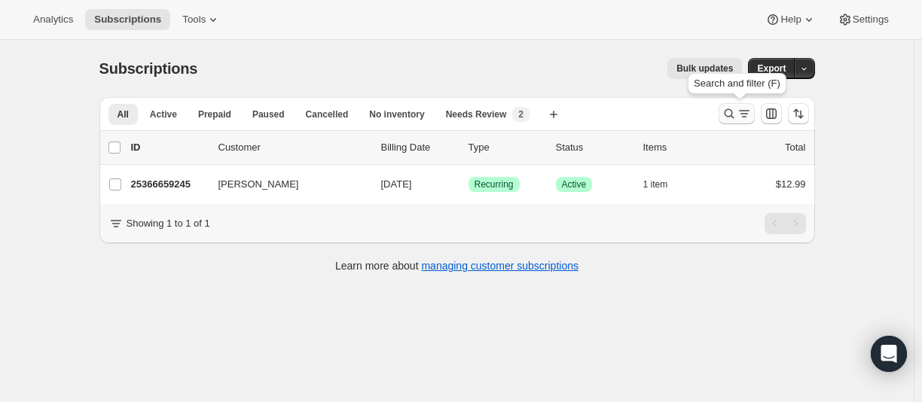
click at [736, 108] on icon "Search and filter results" at bounding box center [728, 113] width 15 height 15
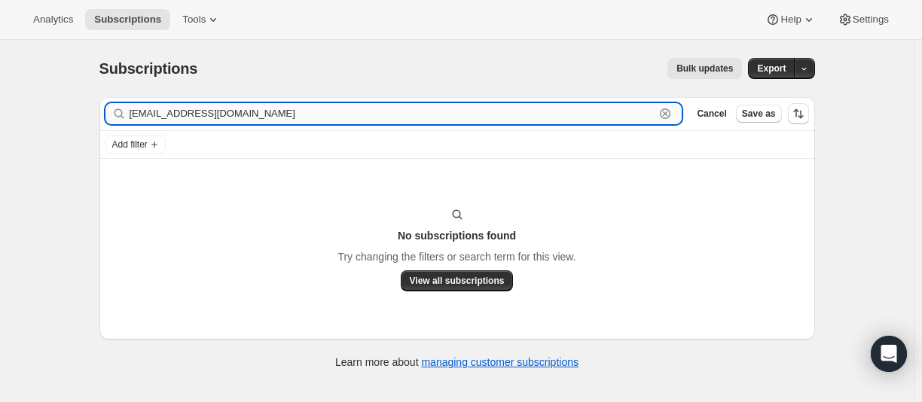
click at [167, 121] on input "[EMAIL_ADDRESS][DOMAIN_NAME]" at bounding box center [392, 113] width 526 height 21
paste input "[PERSON_NAME]"
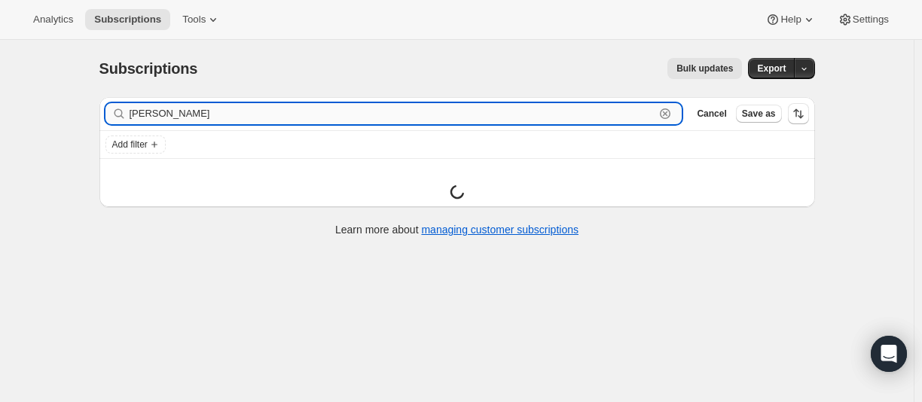
click at [181, 117] on input "[PERSON_NAME]" at bounding box center [392, 113] width 526 height 21
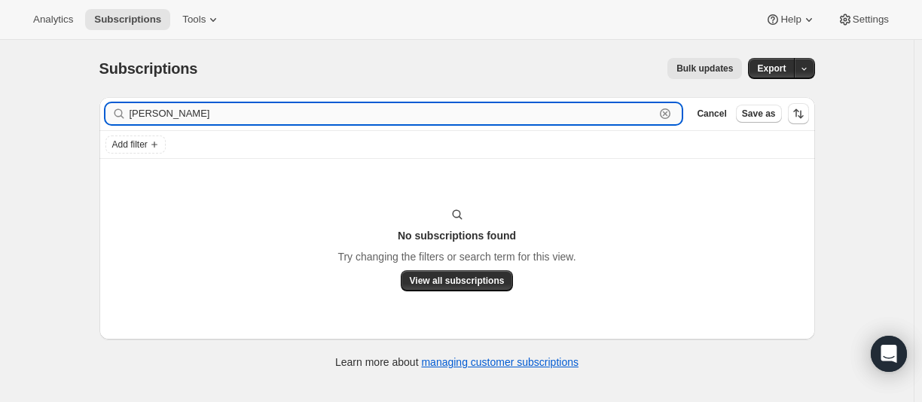
click at [184, 118] on input "[PERSON_NAME]" at bounding box center [392, 113] width 526 height 21
click at [184, 119] on input "[PERSON_NAME]" at bounding box center [392, 113] width 526 height 21
click at [192, 114] on input "[PERSON_NAME]" at bounding box center [392, 113] width 526 height 21
click at [191, 113] on input "[PERSON_NAME]" at bounding box center [392, 113] width 526 height 21
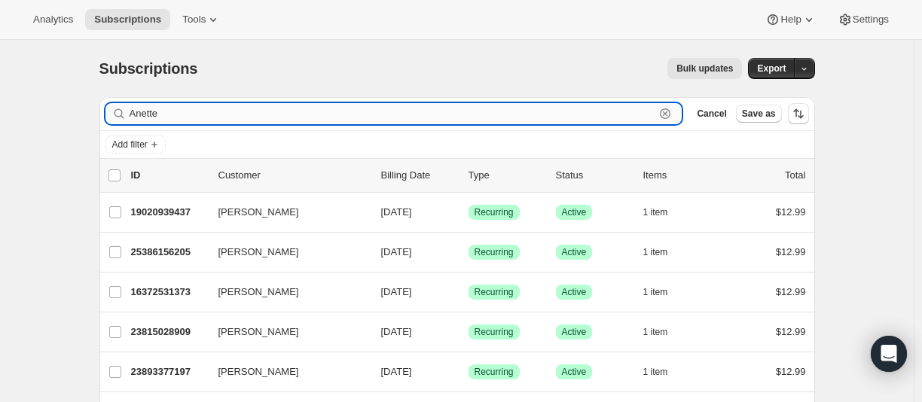
click at [547, 122] on input "Anette" at bounding box center [392, 113] width 526 height 21
paste input "[EMAIL_ADDRESS][DOMAIN_NAME]"
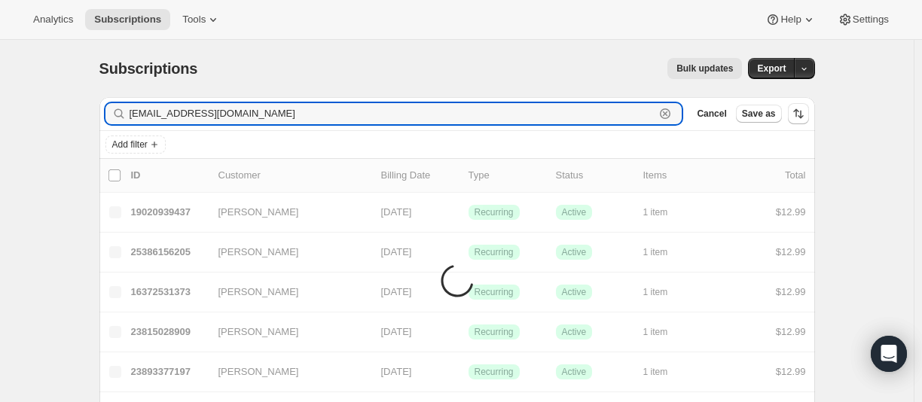
type input "[EMAIL_ADDRESS][DOMAIN_NAME]"
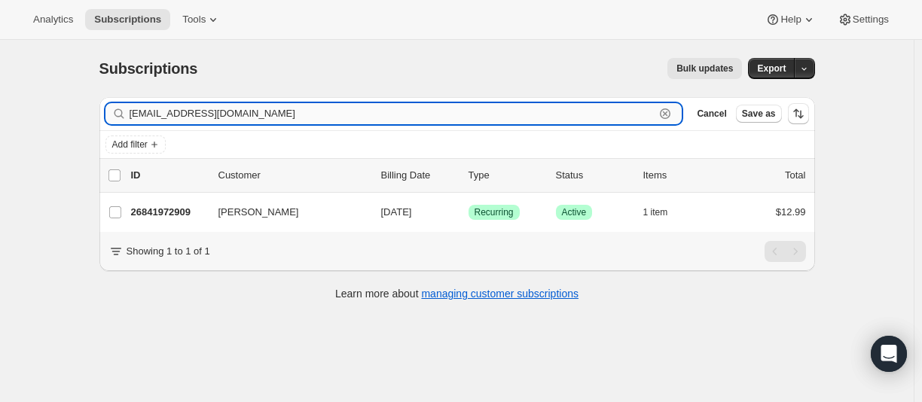
click at [234, 114] on input "[EMAIL_ADDRESS][DOMAIN_NAME]" at bounding box center [392, 113] width 526 height 21
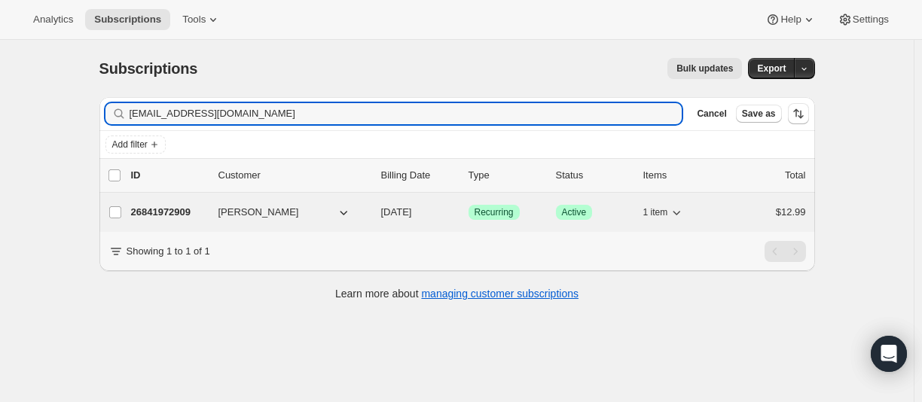
click at [154, 214] on p "26841972909" at bounding box center [168, 212] width 75 height 15
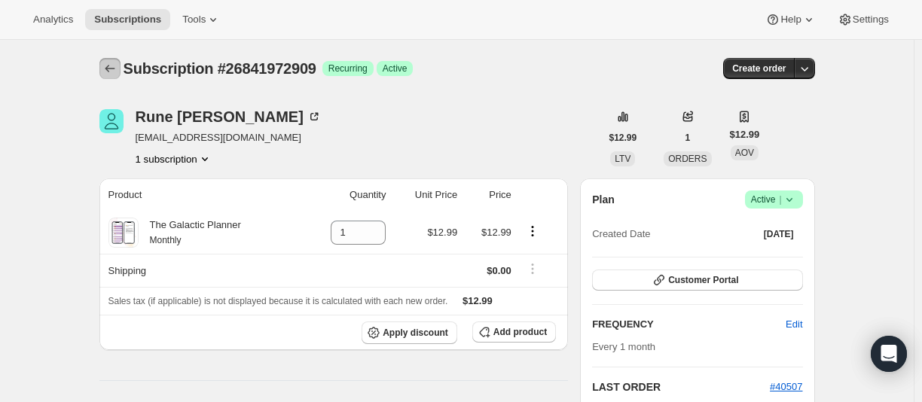
click at [106, 69] on icon "Subscriptions" at bounding box center [109, 68] width 15 height 15
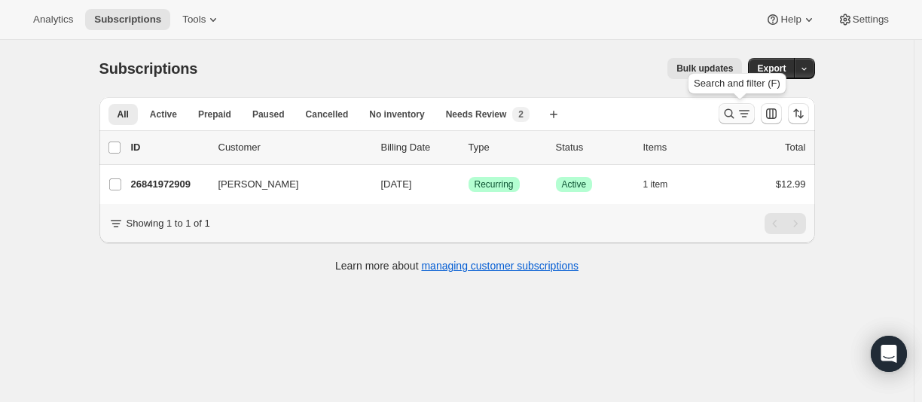
click at [728, 119] on icon "Search and filter results" at bounding box center [728, 113] width 15 height 15
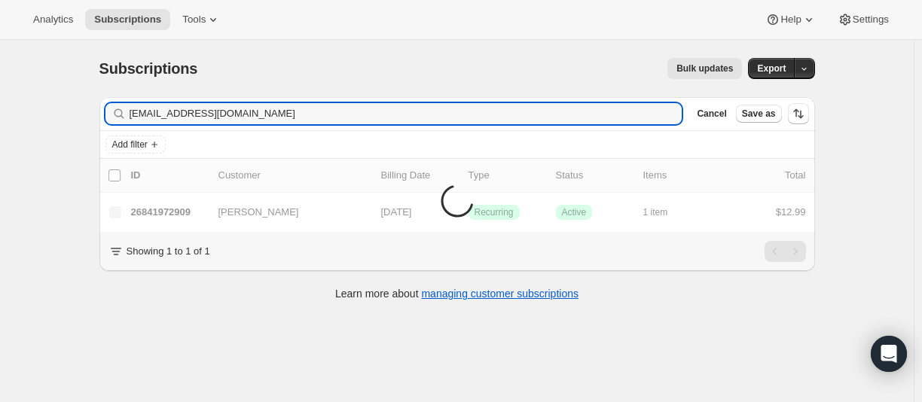
type input "[EMAIL_ADDRESS][DOMAIN_NAME]"
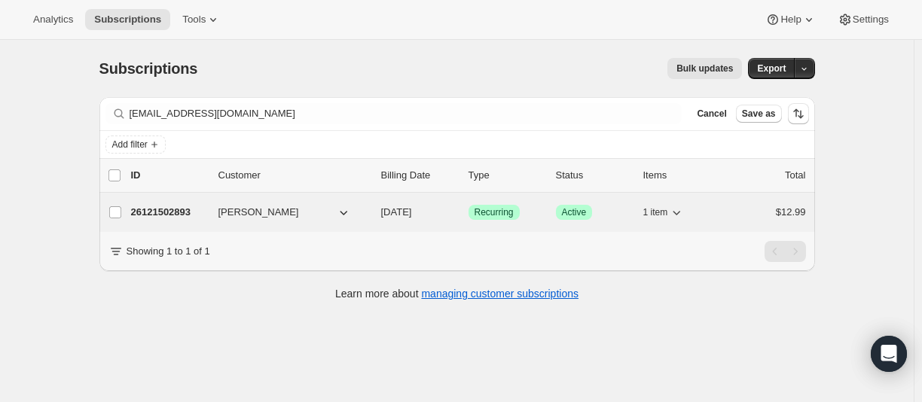
click at [159, 213] on p "26121502893" at bounding box center [168, 212] width 75 height 15
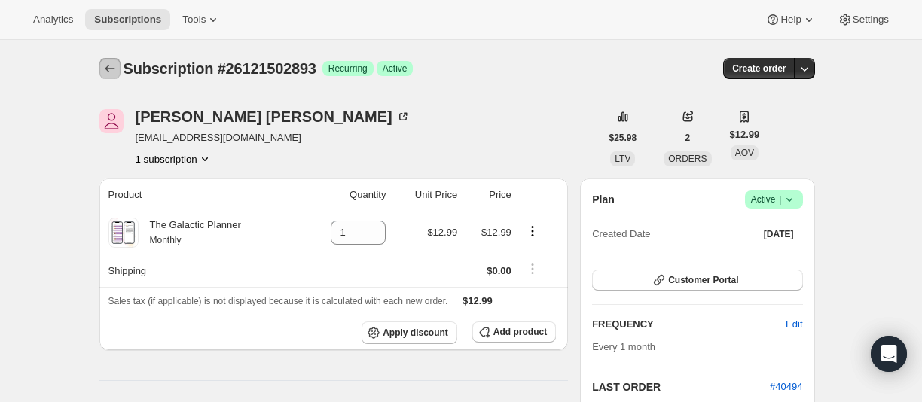
click at [107, 70] on icon "Subscriptions" at bounding box center [109, 68] width 15 height 15
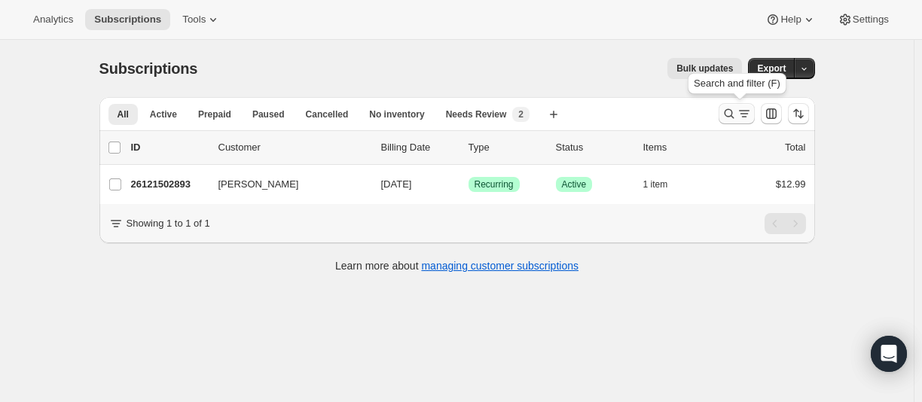
click at [732, 114] on icon "Search and filter results" at bounding box center [728, 113] width 15 height 15
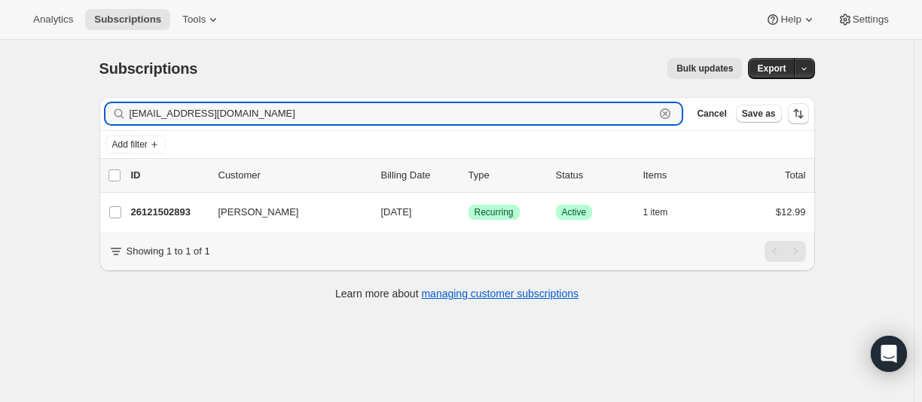
paste input "[EMAIL_ADDRESS]"
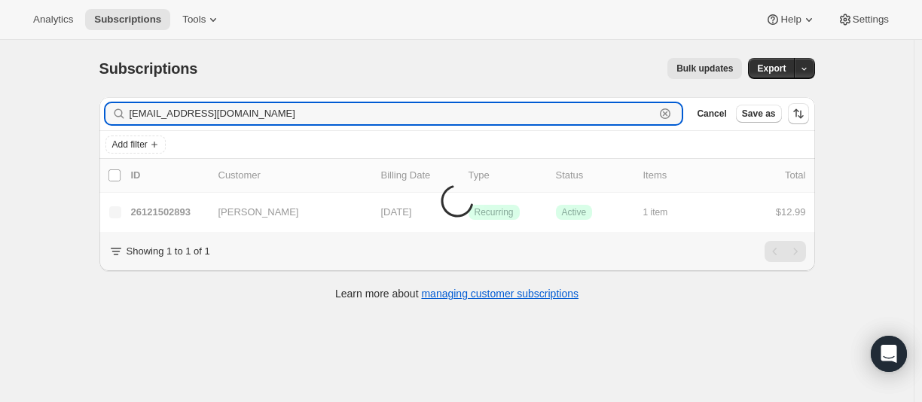
type input "[EMAIL_ADDRESS][DOMAIN_NAME]"
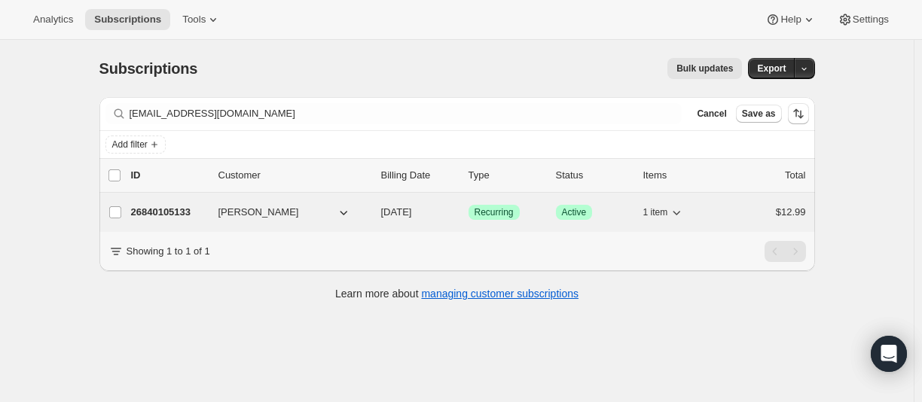
click at [164, 208] on p "26840105133" at bounding box center [168, 212] width 75 height 15
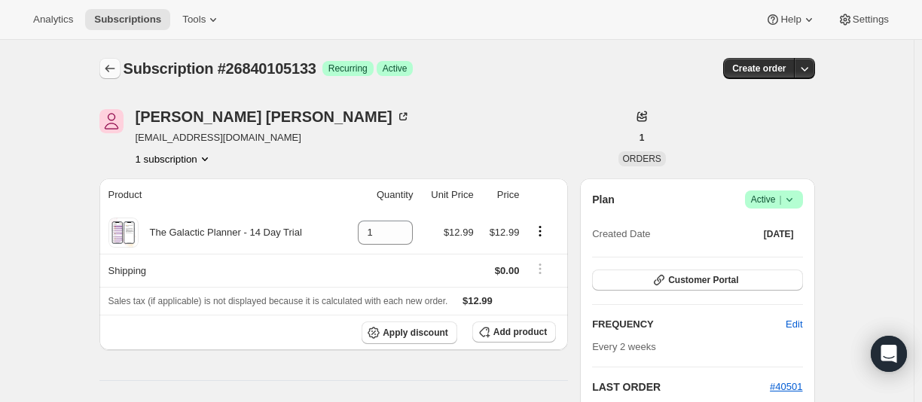
click at [113, 69] on icon "Subscriptions" at bounding box center [109, 68] width 15 height 15
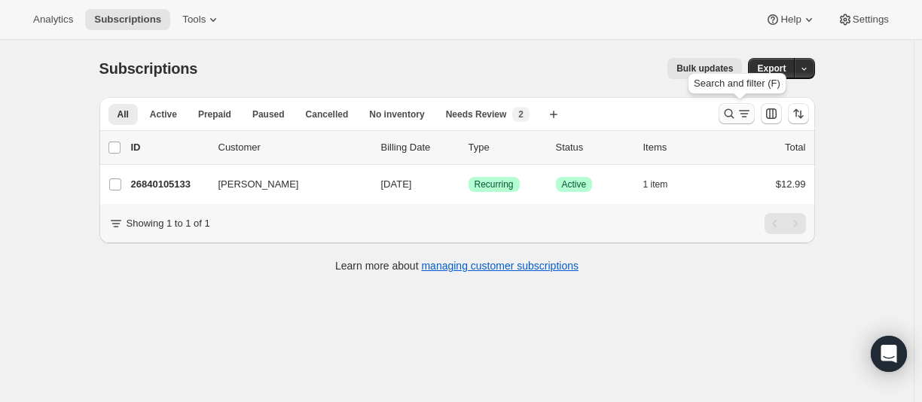
click at [731, 114] on icon "Search and filter results" at bounding box center [728, 113] width 15 height 15
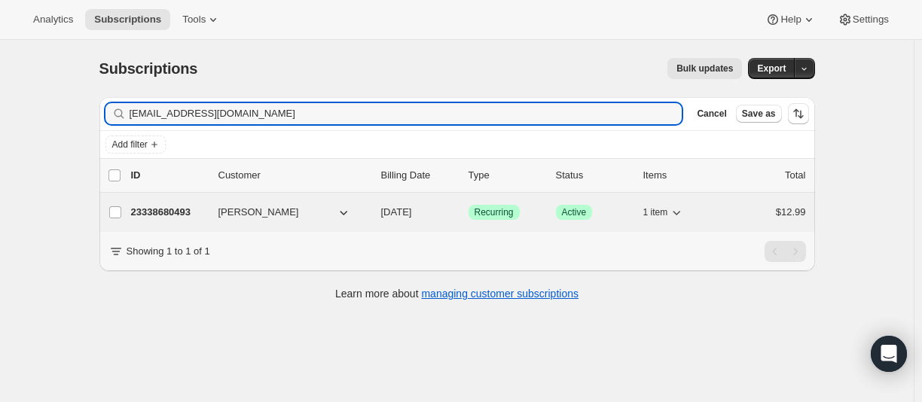
type input "[EMAIL_ADDRESS][DOMAIN_NAME]"
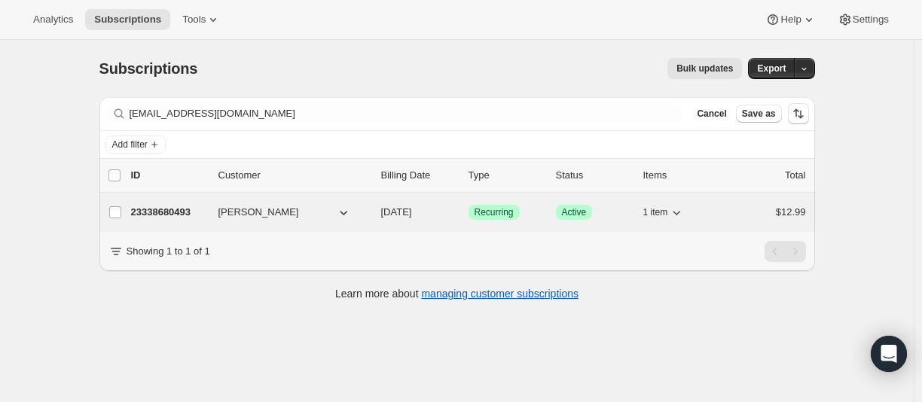
click at [175, 215] on p "23338680493" at bounding box center [168, 212] width 75 height 15
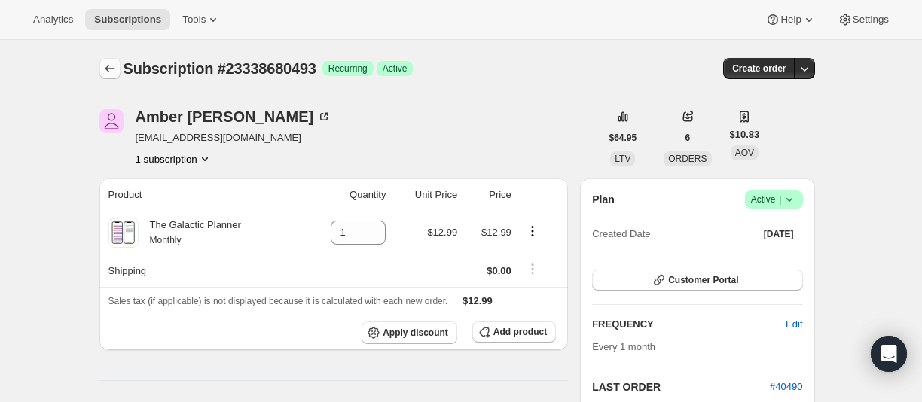
click at [108, 69] on icon "Subscriptions" at bounding box center [109, 68] width 15 height 15
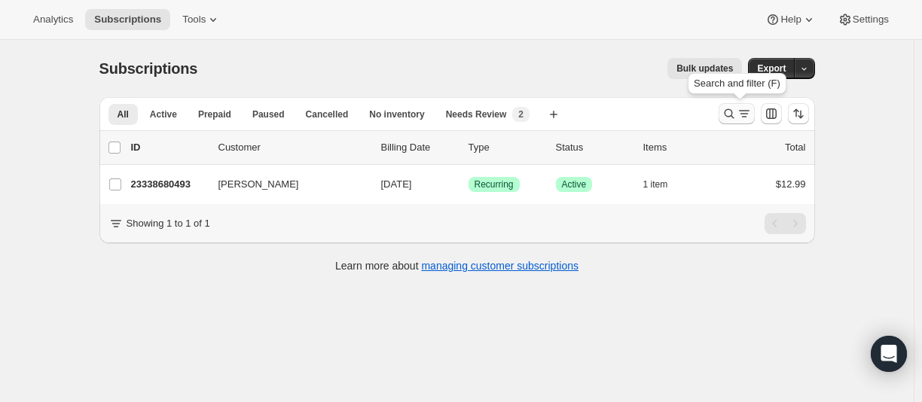
click at [727, 118] on icon "Search and filter results" at bounding box center [728, 113] width 15 height 15
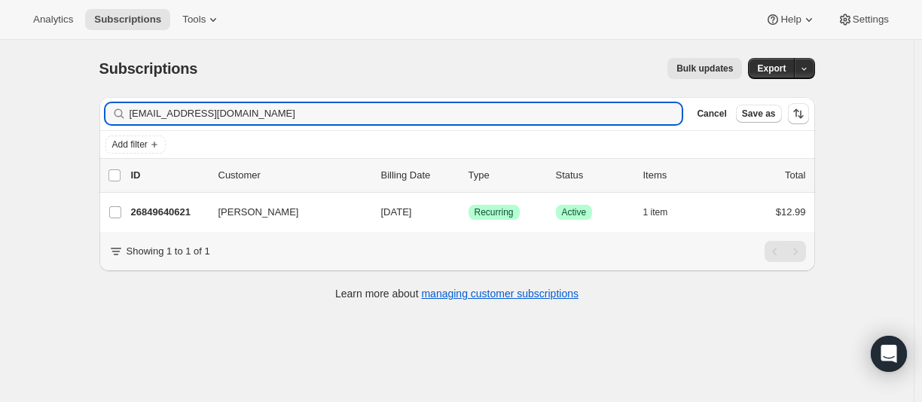
type input "[EMAIL_ADDRESS][DOMAIN_NAME]"
